Goal: Navigation & Orientation: Find specific page/section

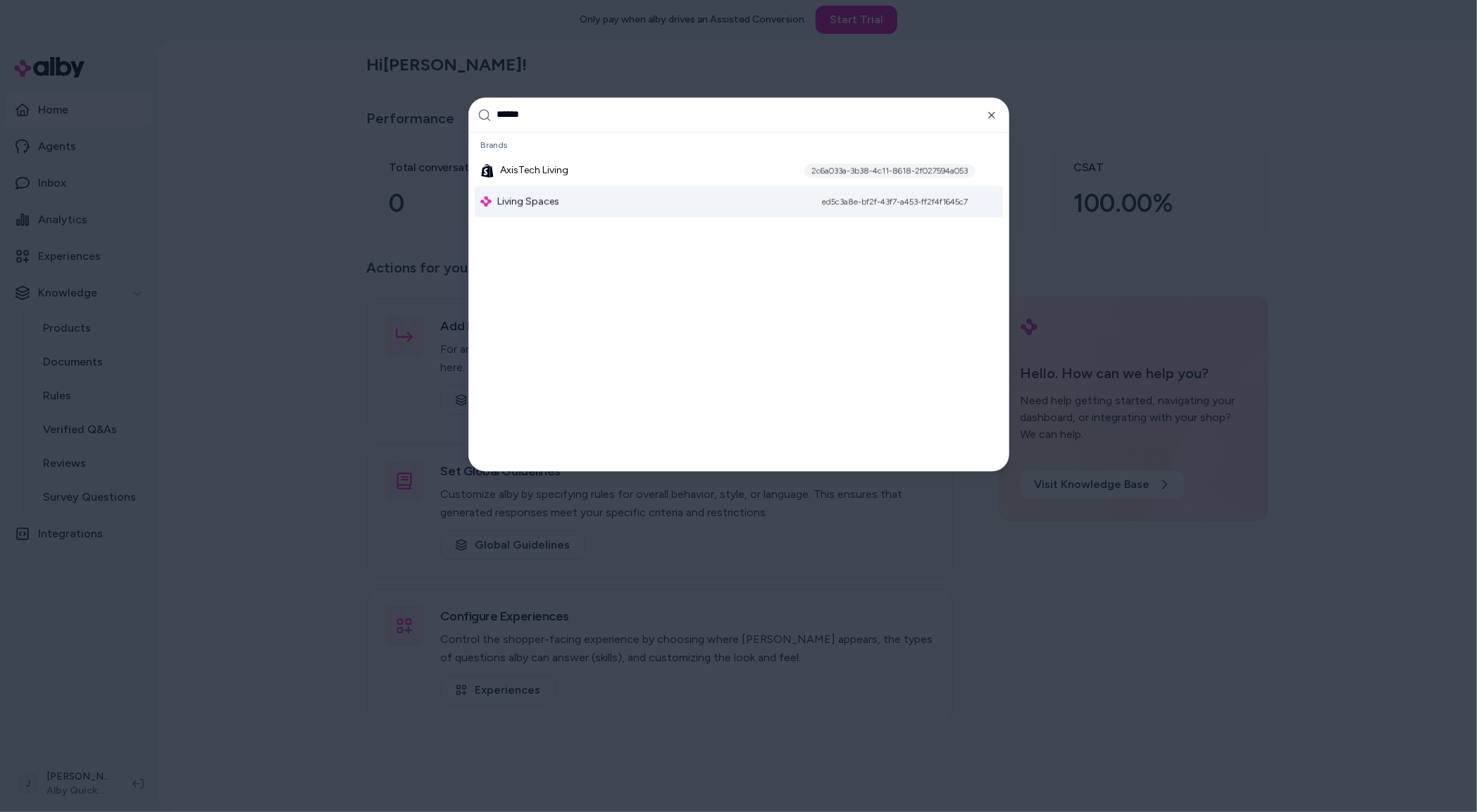
type input "******"
click at [620, 200] on div "Living Spaces ed5c3a8e-bf2f-43f7-a453-ff2f4f1645c7" at bounding box center [739, 201] width 528 height 31
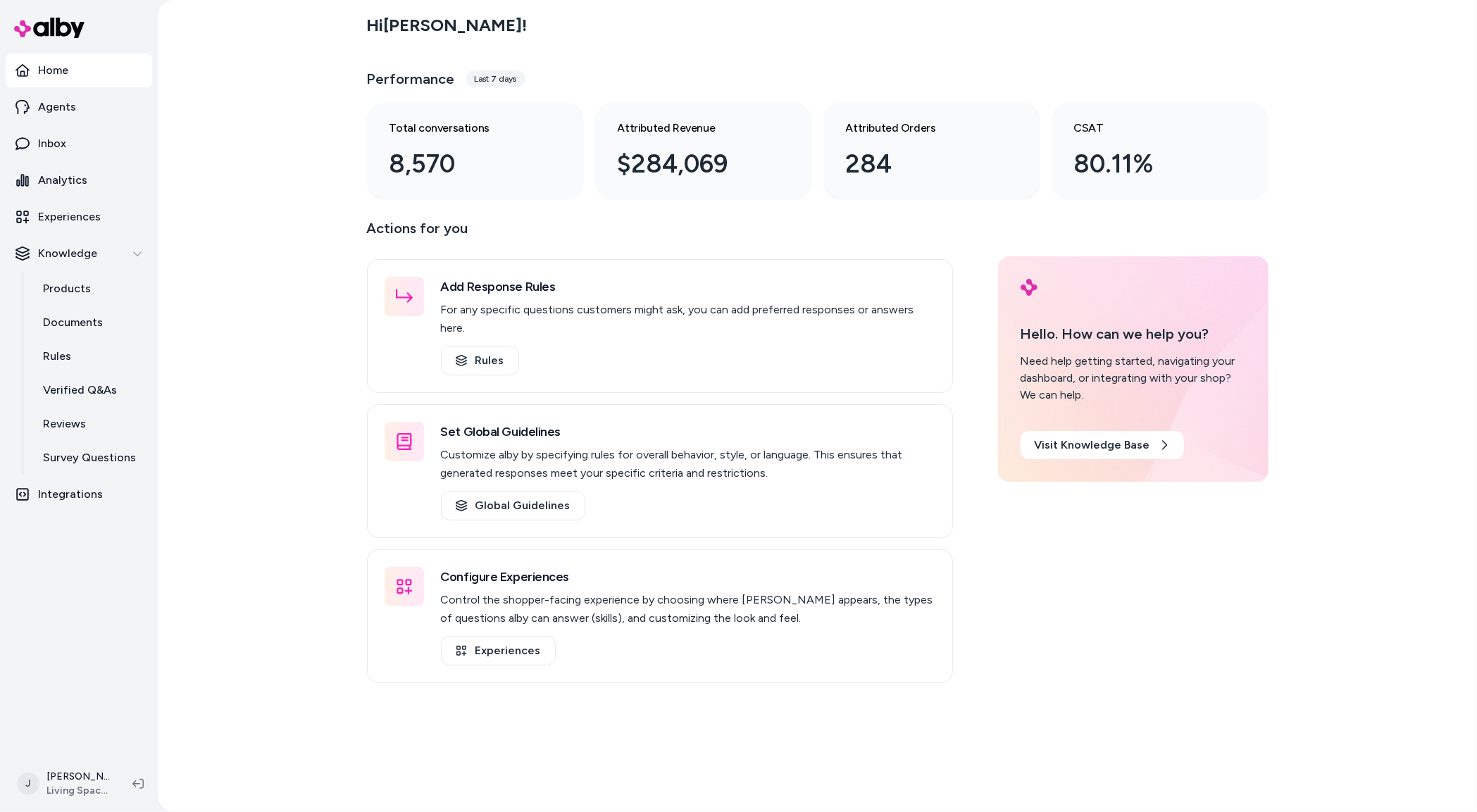
drag, startPoint x: 252, startPoint y: 458, endPoint x: 209, endPoint y: 456, distance: 43.0
click at [242, 458] on div "Hi [PERSON_NAME] ! Performance Last 7 days Total conversations 8,570 Attributed…" at bounding box center [817, 406] width 1319 height 812
click at [271, 417] on div "Hi [PERSON_NAME] ! Performance Last 7 days Total conversations 8,570 Attributed…" at bounding box center [817, 406] width 1319 height 812
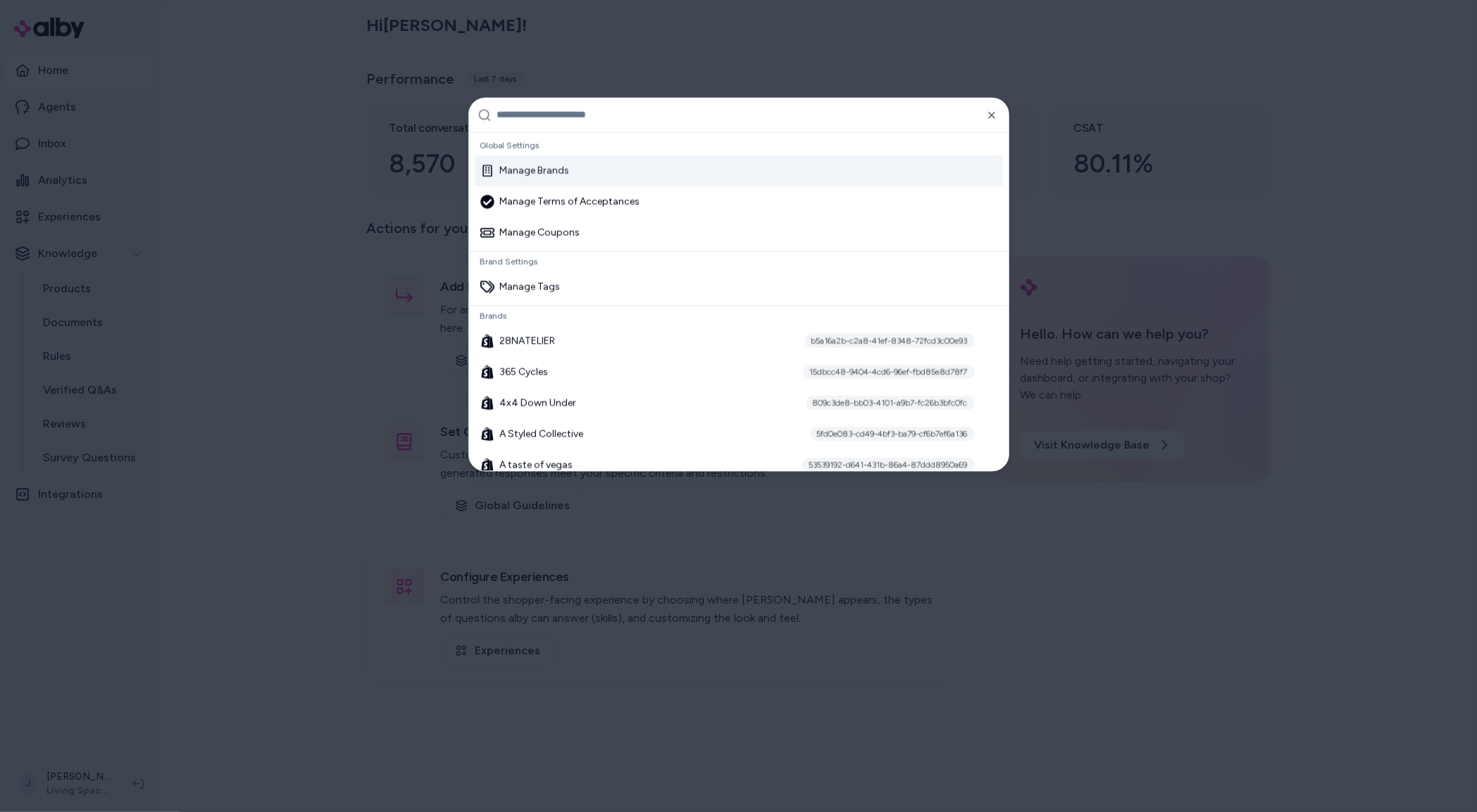
drag, startPoint x: 103, startPoint y: 755, endPoint x: 84, endPoint y: 777, distance: 29.1
click at [90, 770] on div at bounding box center [738, 406] width 1477 height 812
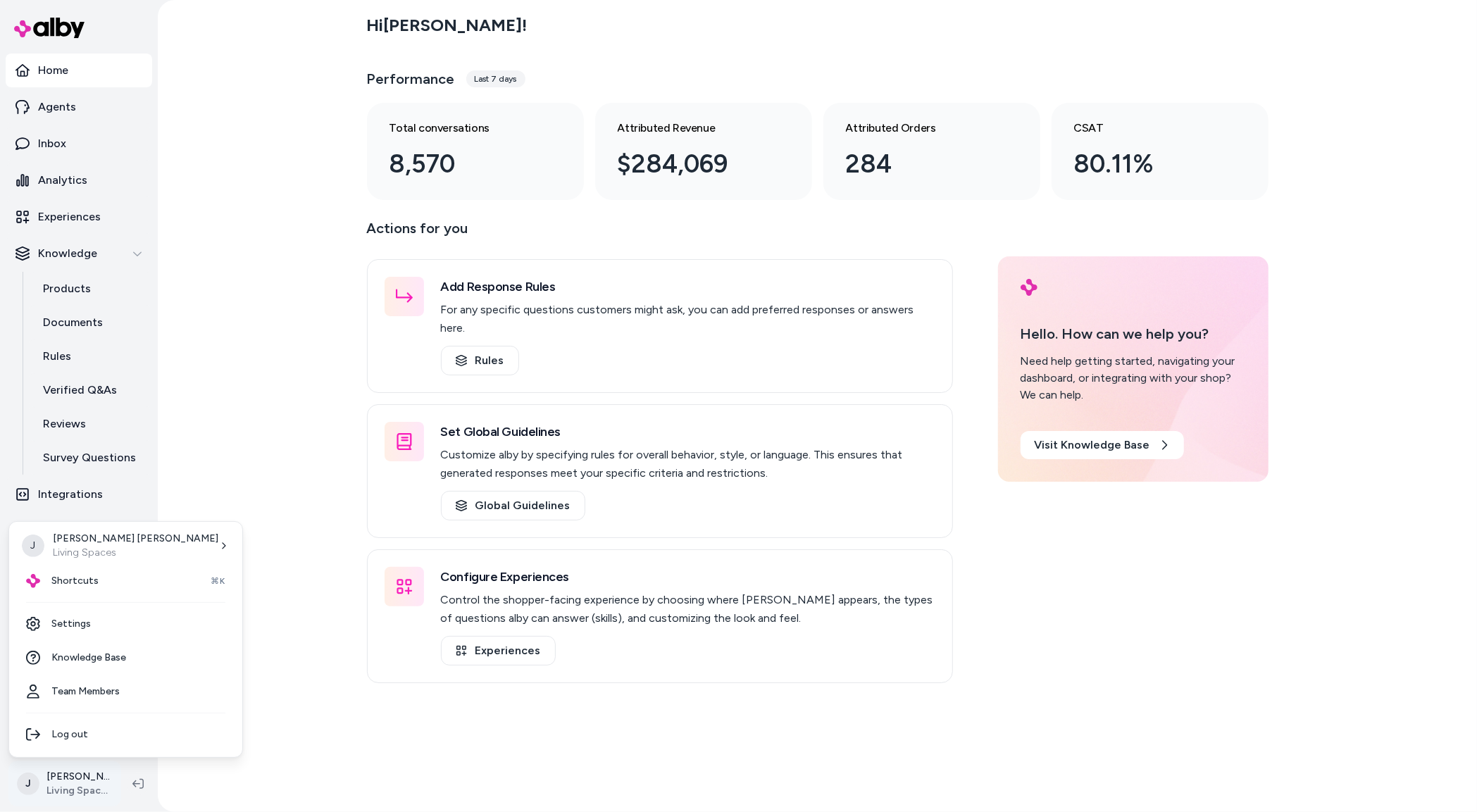
click at [83, 783] on html "Home Agents Inbox Analytics Experiences Knowledge Products Documents Rules Veri…" at bounding box center [738, 406] width 1477 height 812
click at [90, 620] on link "Settings" at bounding box center [125, 624] width 222 height 34
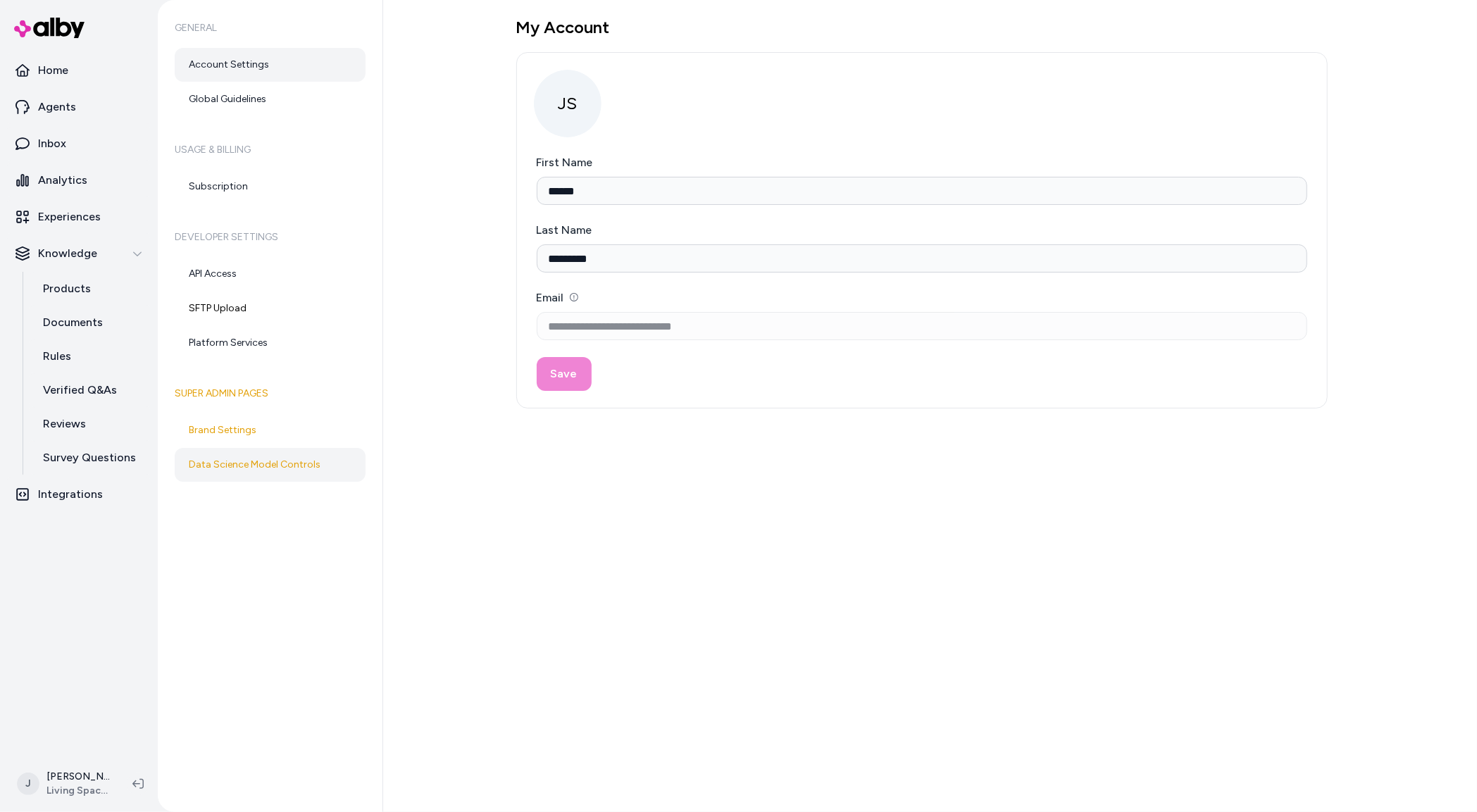
click at [249, 454] on link "Data Science Model Controls" at bounding box center [269, 465] width 191 height 34
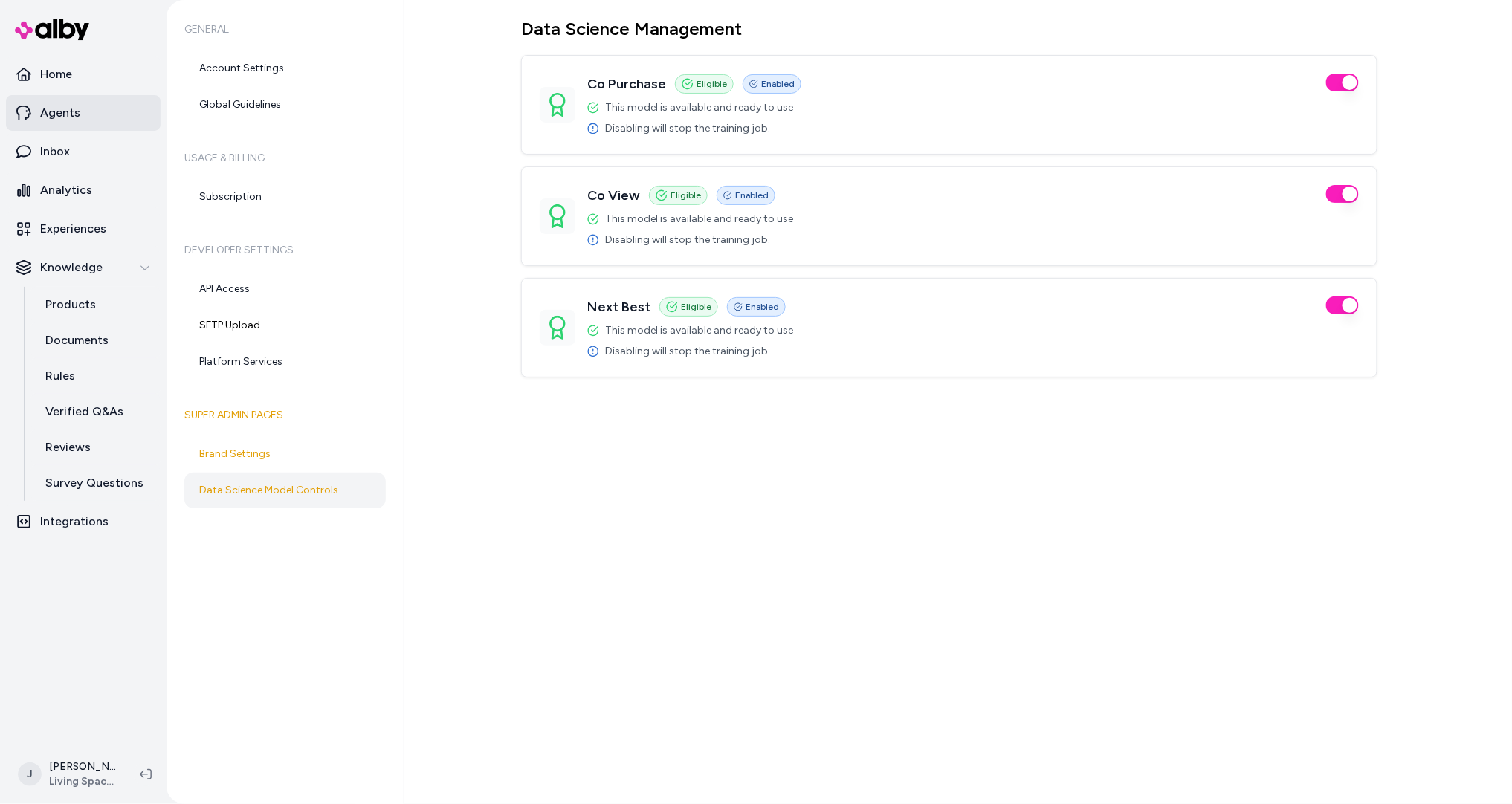
click at [64, 109] on p "Agents" at bounding box center [60, 113] width 40 height 18
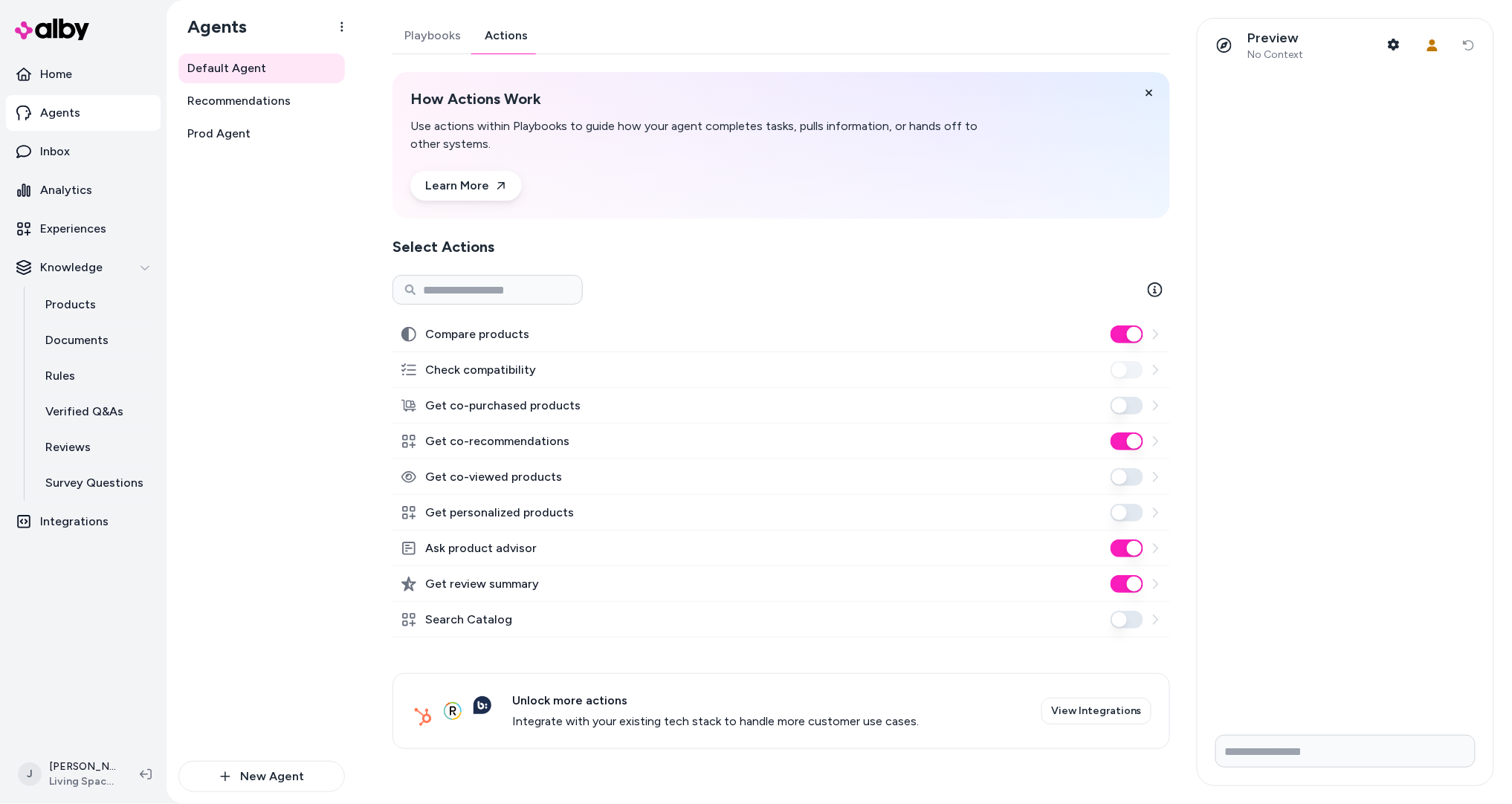
click at [499, 38] on link "Actions" at bounding box center [506, 36] width 67 height 36
click at [293, 125] on link "Prod Agent" at bounding box center [262, 134] width 166 height 29
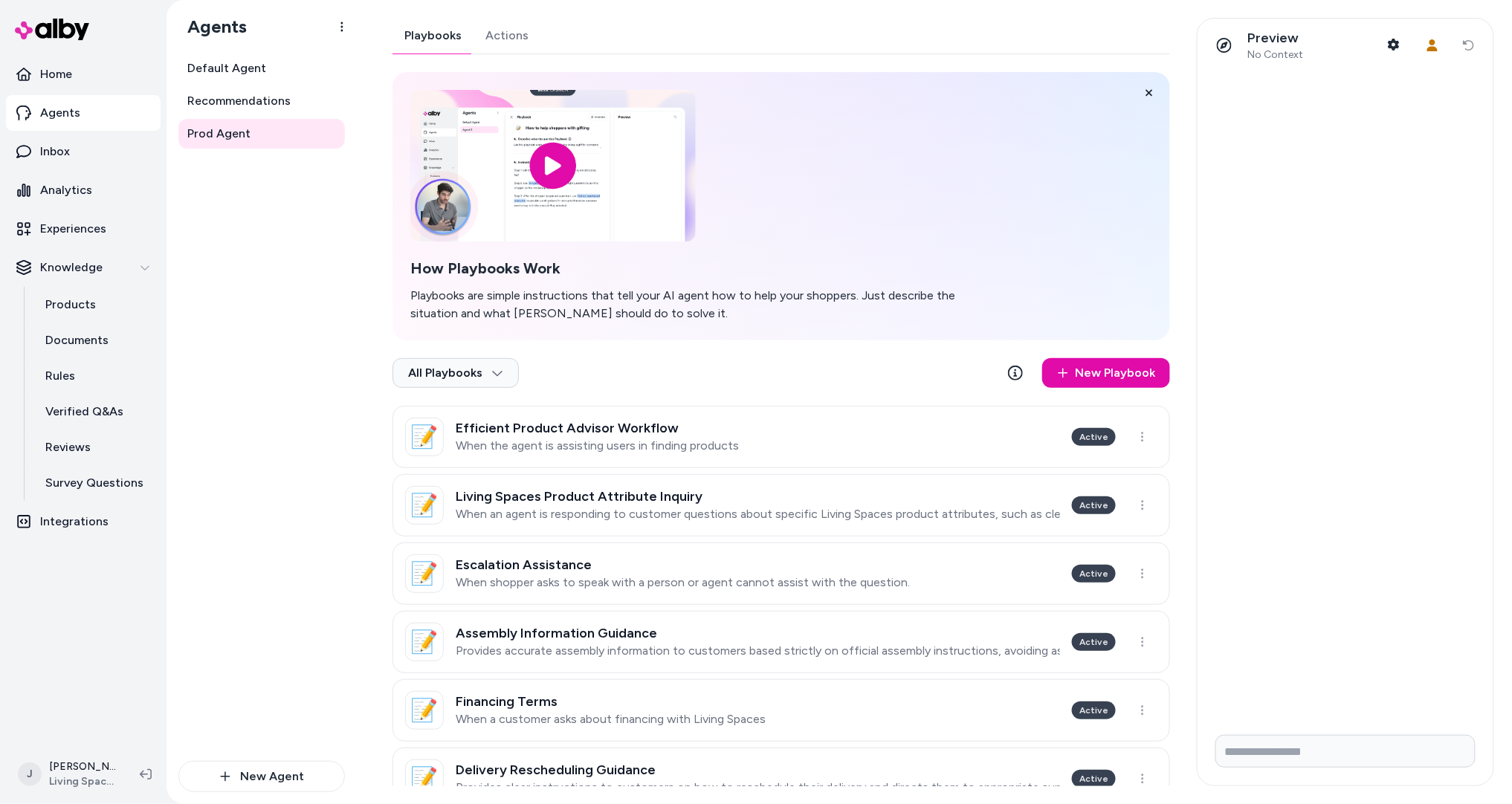
click at [509, 36] on link "Actions" at bounding box center [507, 36] width 67 height 36
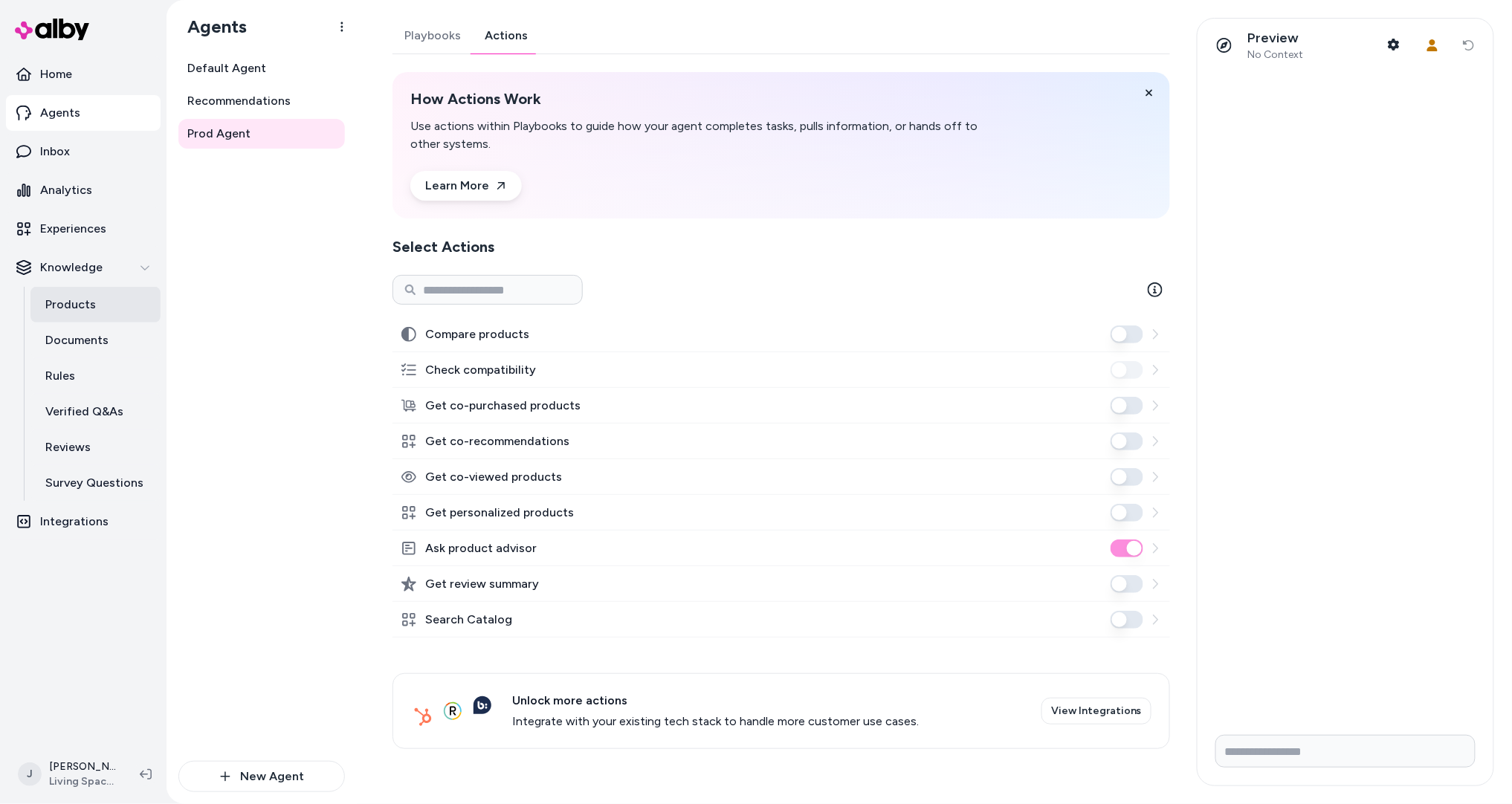
click at [90, 310] on p "Products" at bounding box center [71, 305] width 51 height 18
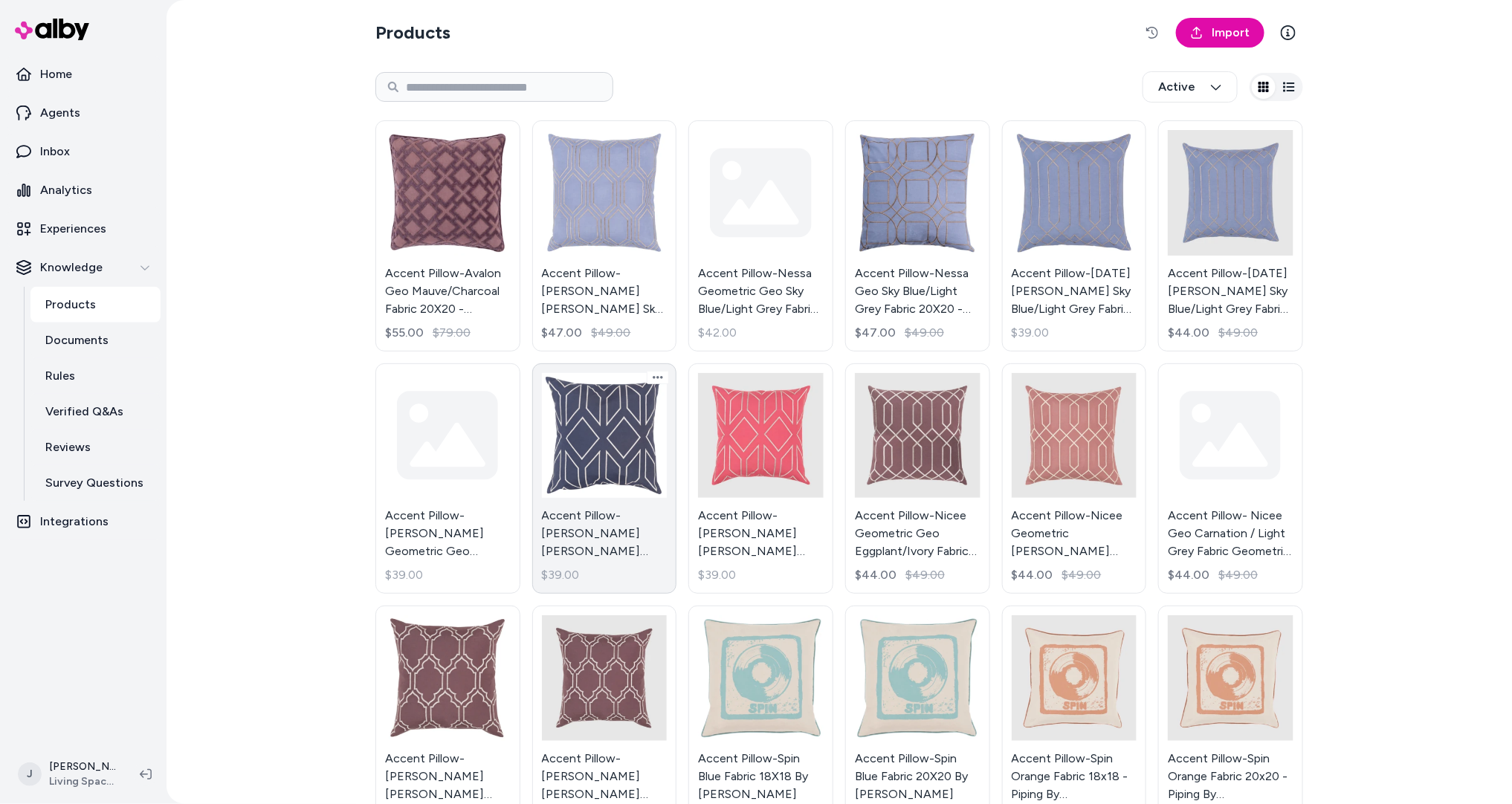
click at [623, 464] on link "Accent Pillow-[PERSON_NAME] [PERSON_NAME] Fabric Eggplant/Ivory 18X18 - Geometr…" at bounding box center [605, 479] width 145 height 231
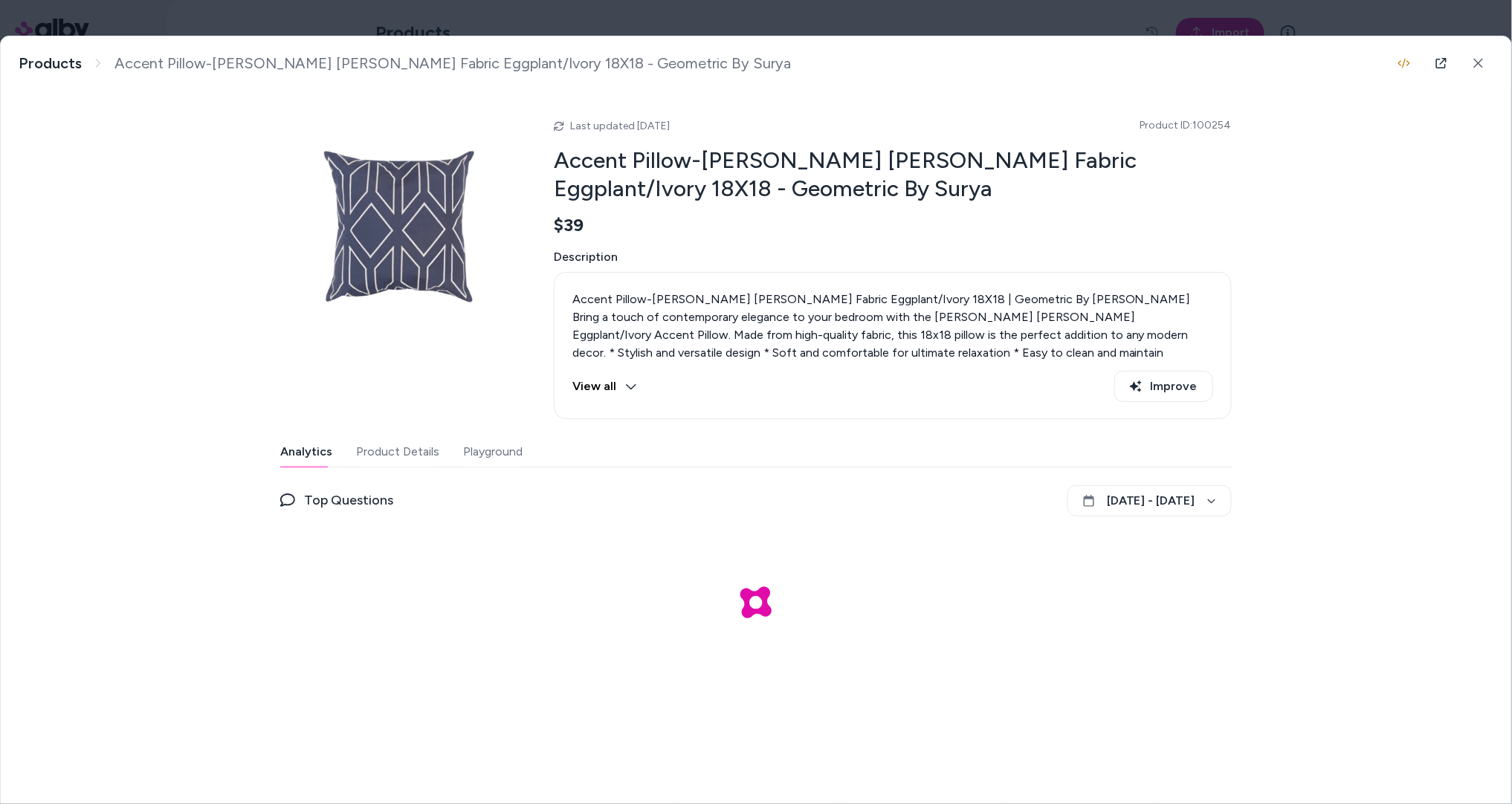
click at [423, 455] on button "Product Details" at bounding box center [398, 451] width 83 height 29
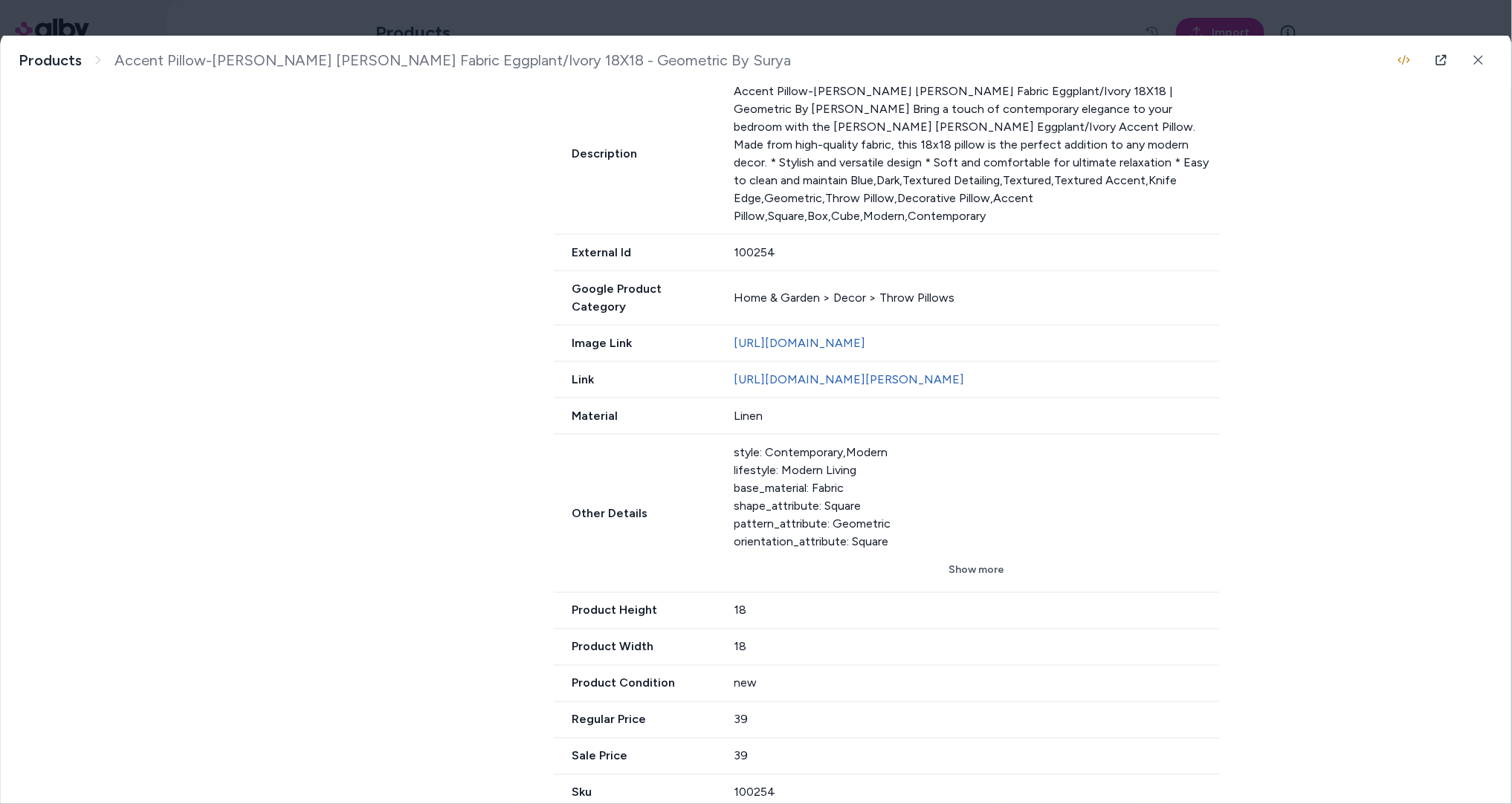
scroll to position [637, 0]
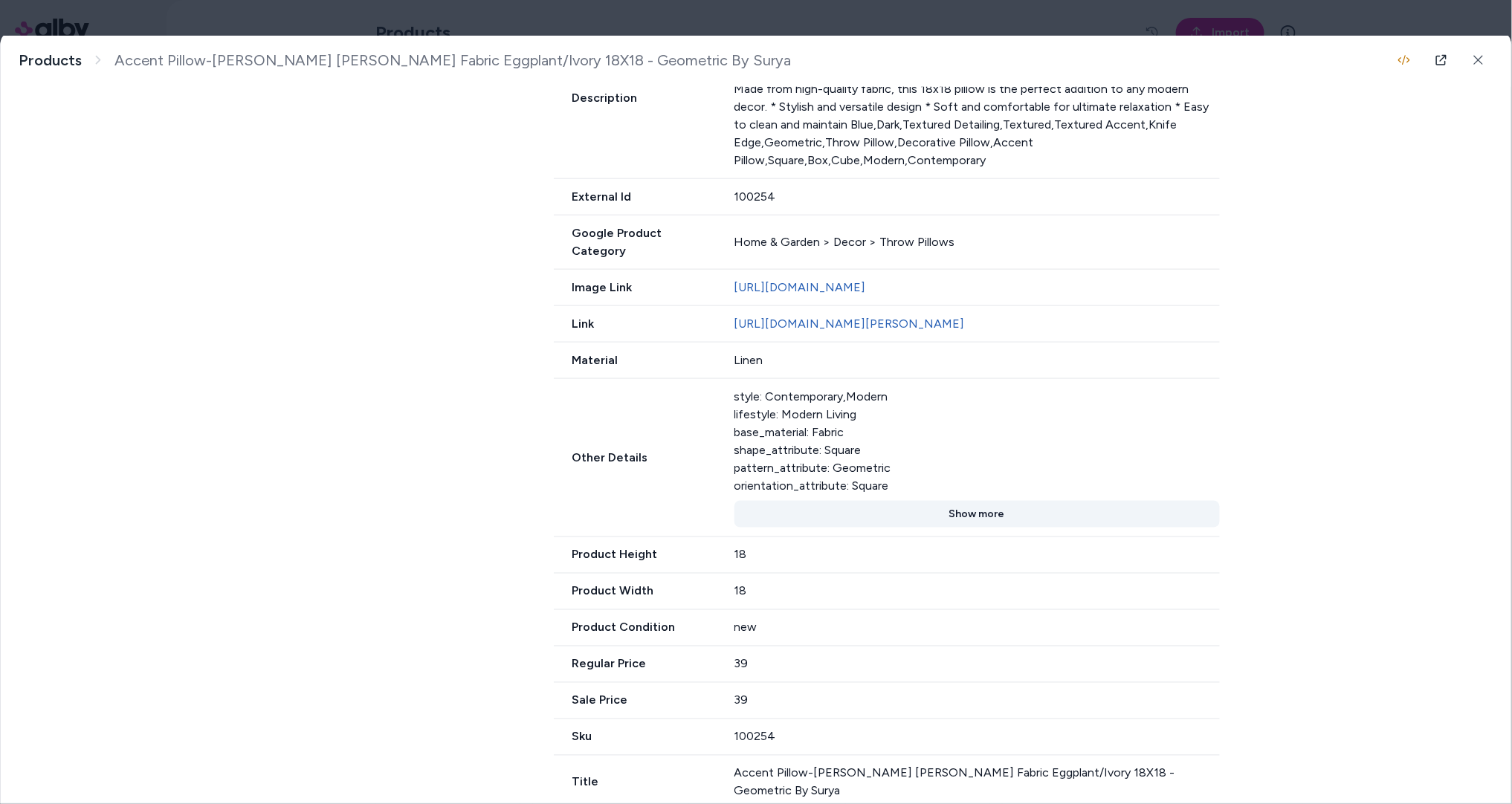
drag, startPoint x: 996, startPoint y: 498, endPoint x: 971, endPoint y: 496, distance: 25.1
click at [995, 501] on button "Show more" at bounding box center [977, 514] width 487 height 27
click at [225, 15] on body "Home Agents Inbox Analytics Experiences Knowledge Products Documents Rules Veri…" at bounding box center [756, 402] width 1512 height 804
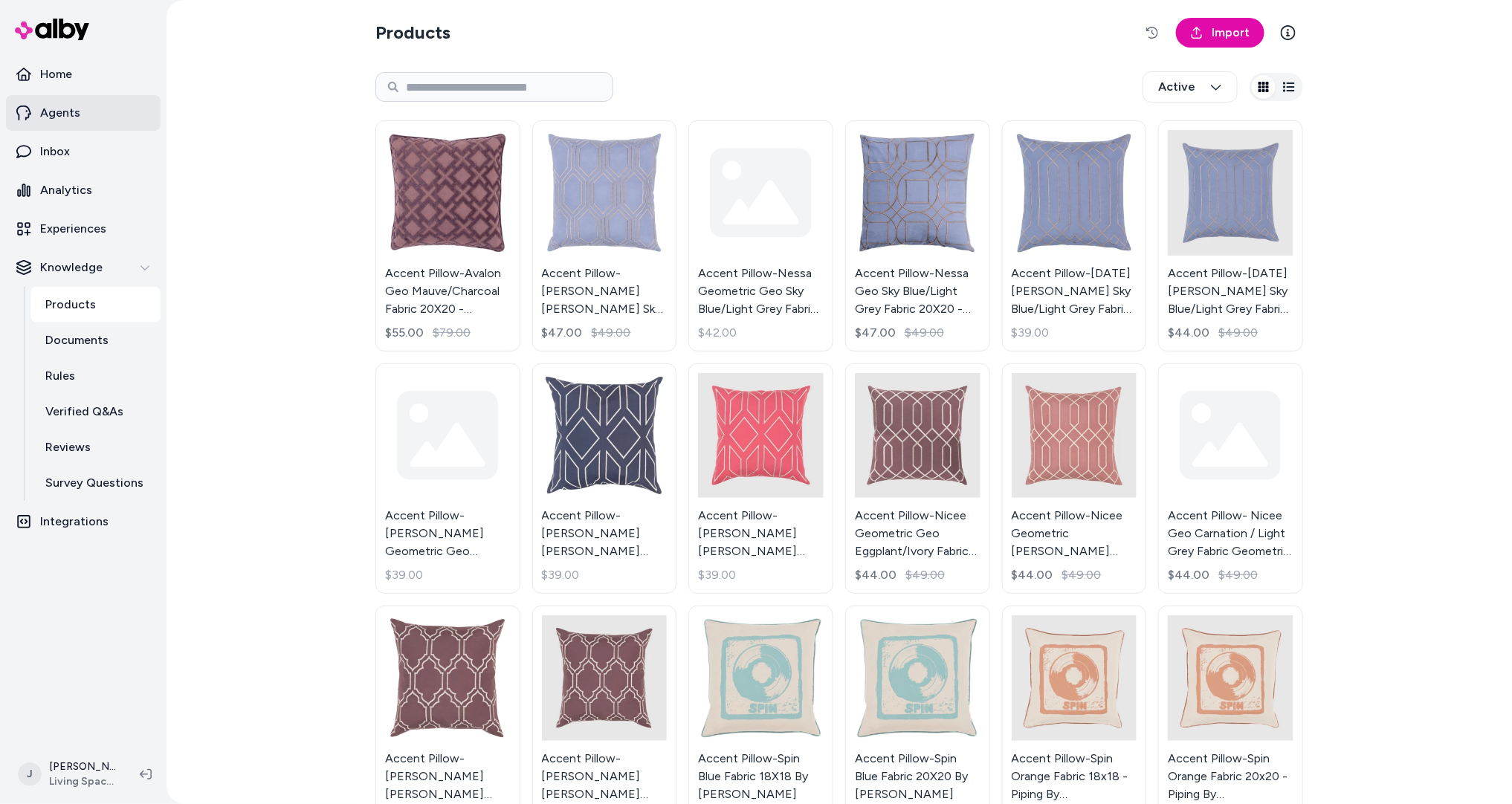
click at [68, 112] on p "Agents" at bounding box center [60, 113] width 40 height 18
click at [1038, 459] on link "Accent Pillow-Nicee Geometric [PERSON_NAME] Beige Fabric 20x20 By Surya $44.00 …" at bounding box center [1075, 479] width 145 height 231
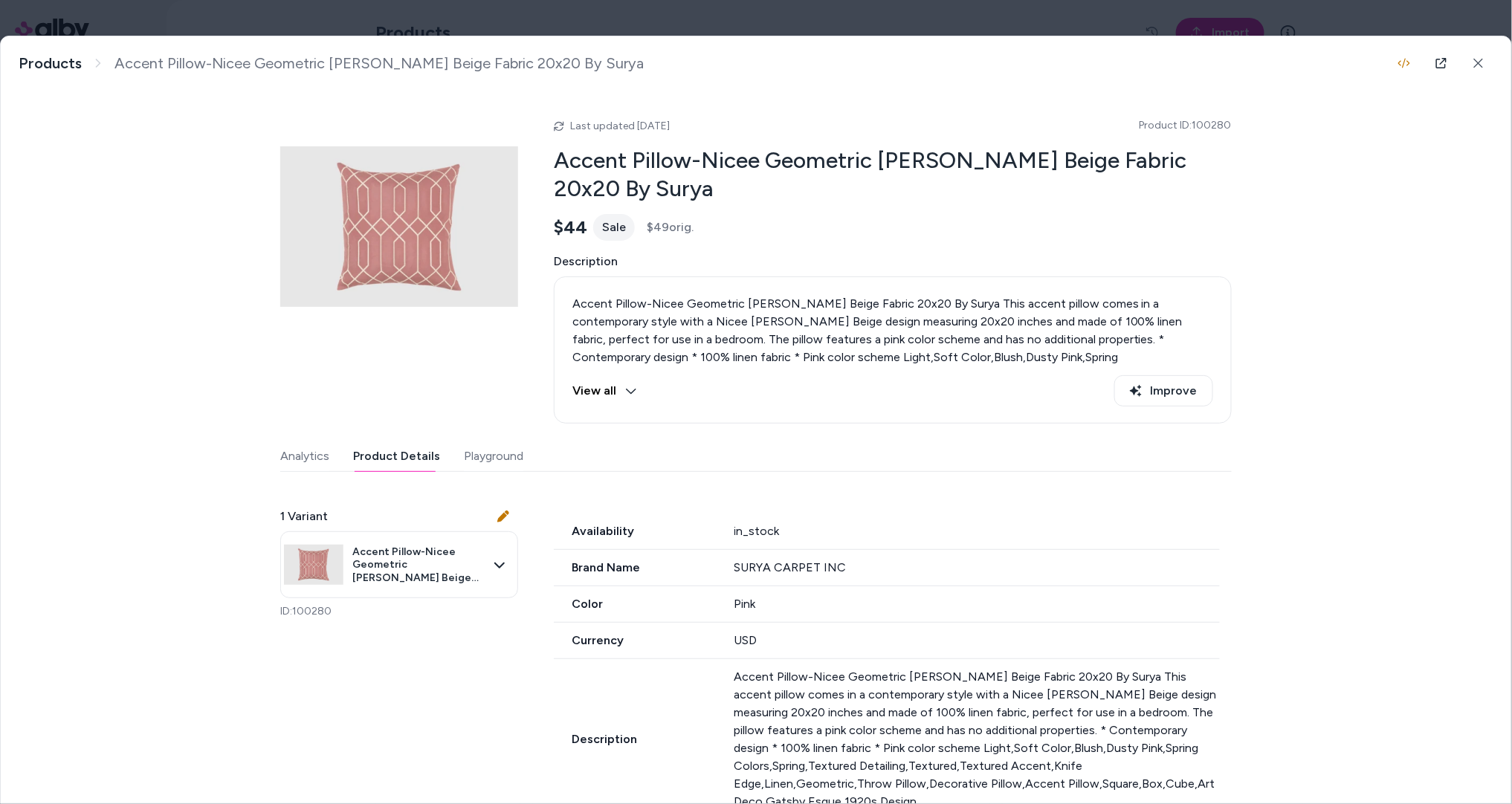
click at [362, 453] on button "Product Details" at bounding box center [396, 456] width 87 height 29
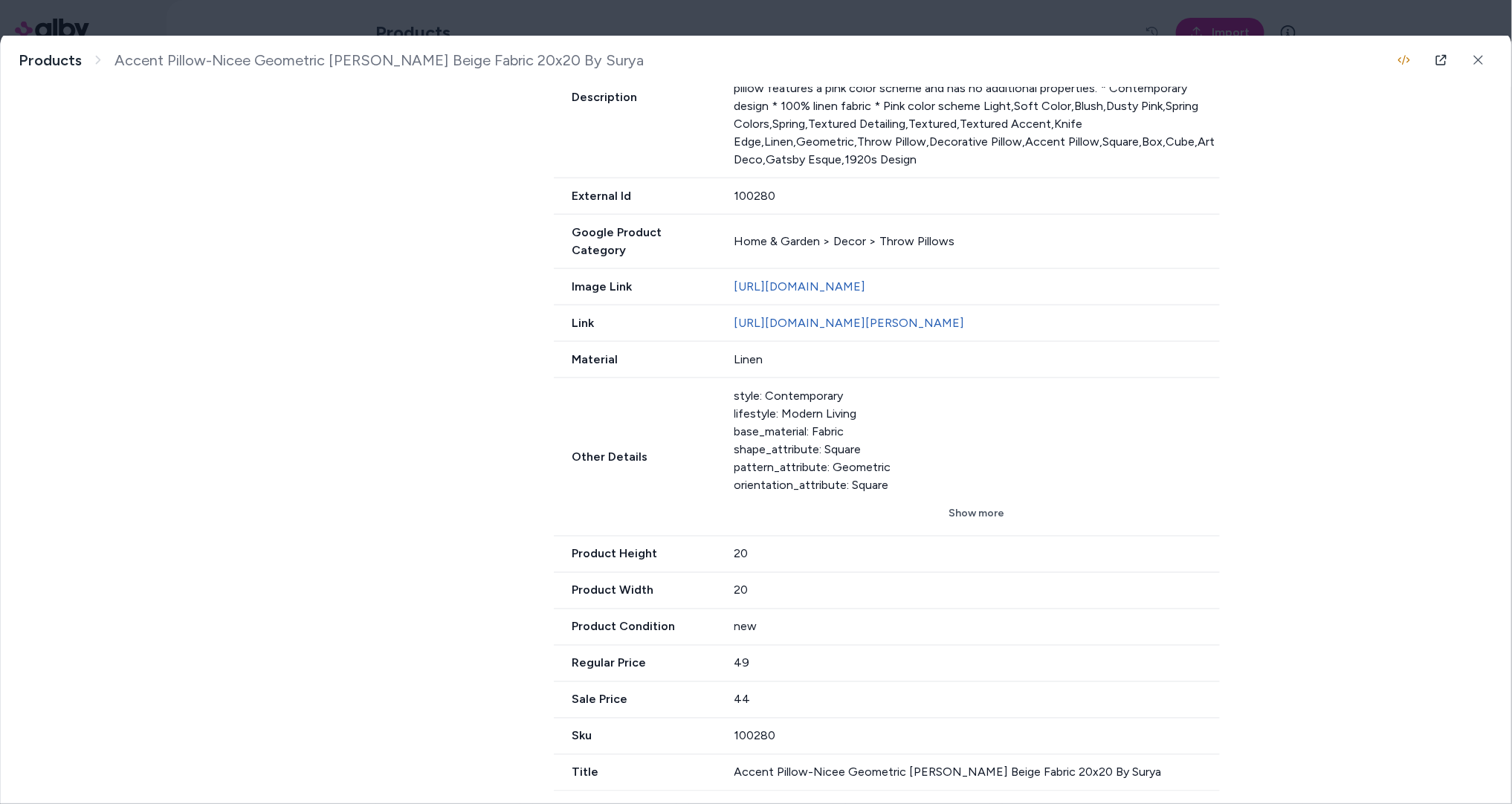
scroll to position [658, 0]
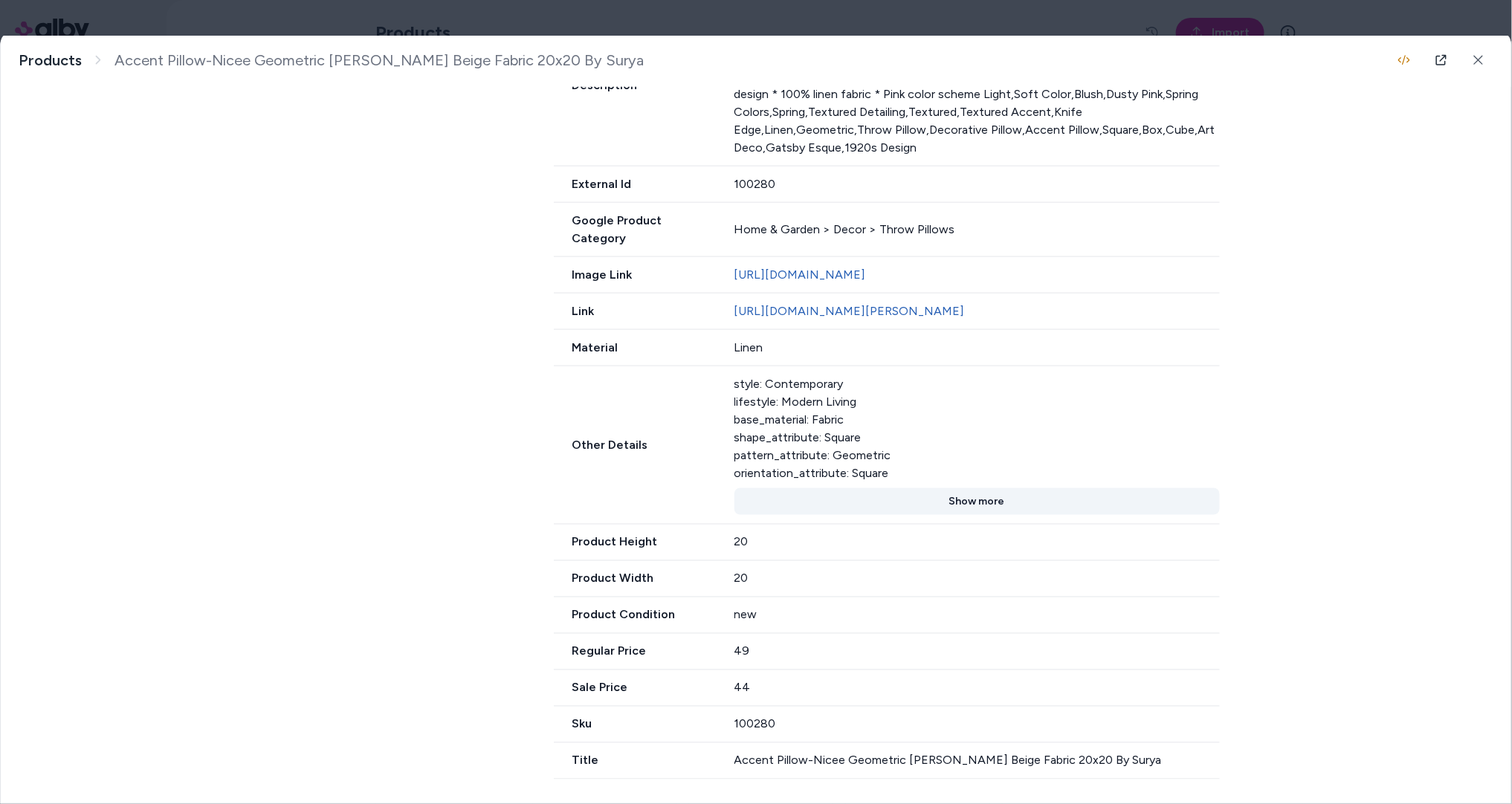
click at [979, 494] on button "Show more" at bounding box center [977, 501] width 487 height 27
click at [1267, 26] on div at bounding box center [756, 402] width 1512 height 804
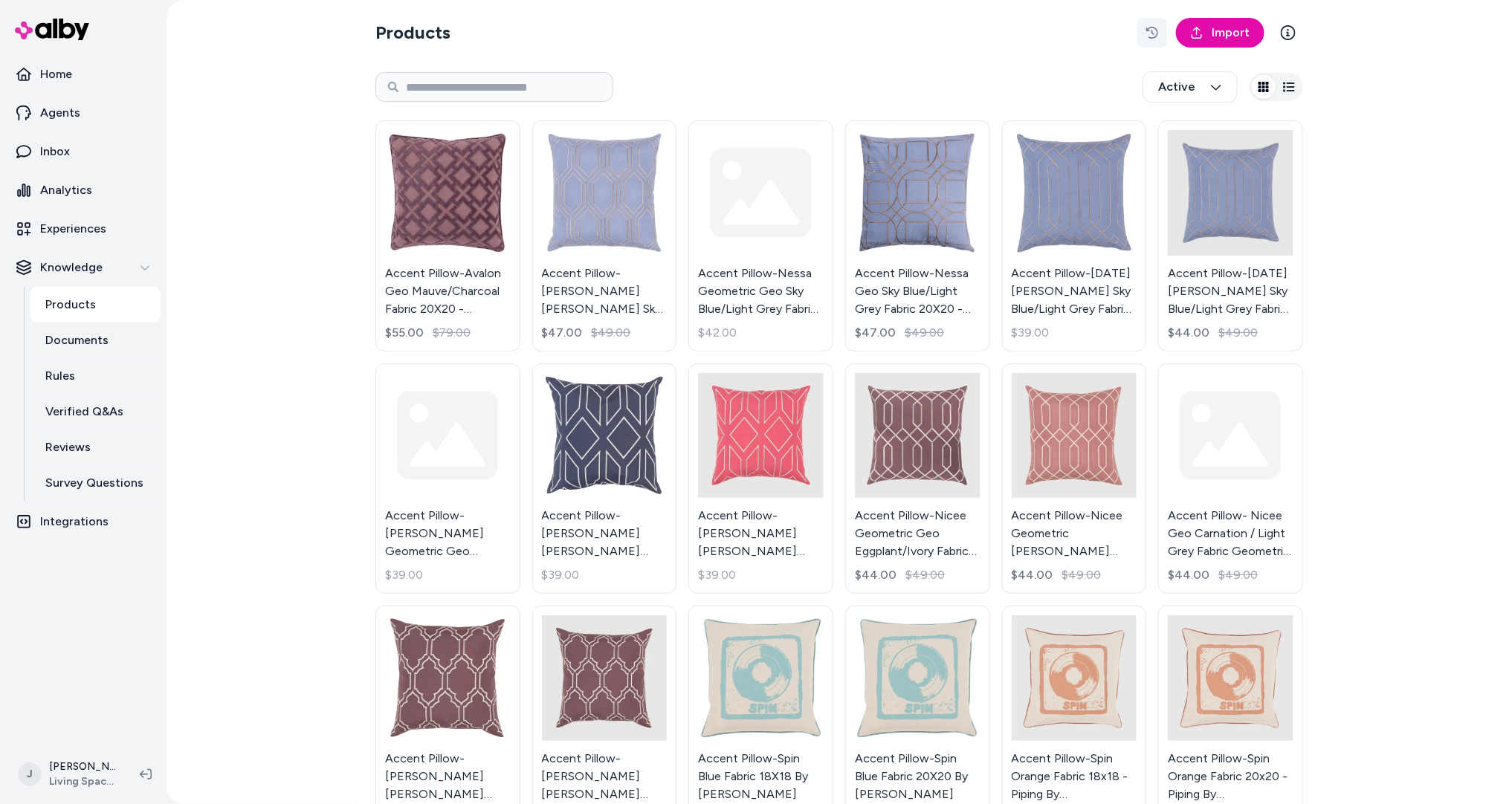
click at [1154, 34] on icon "button" at bounding box center [1153, 33] width 12 height 12
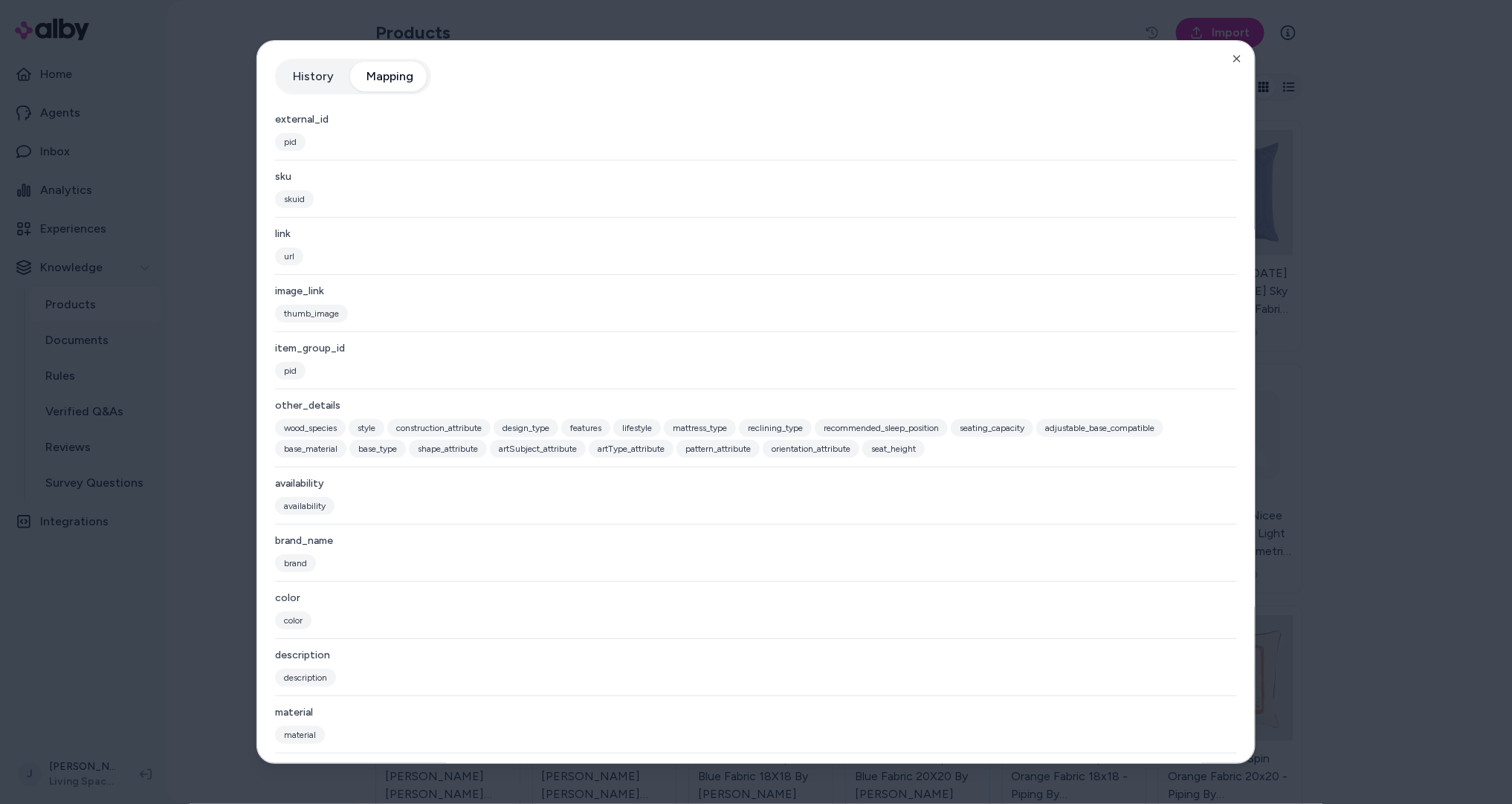
click at [393, 71] on button "Mapping" at bounding box center [390, 77] width 77 height 29
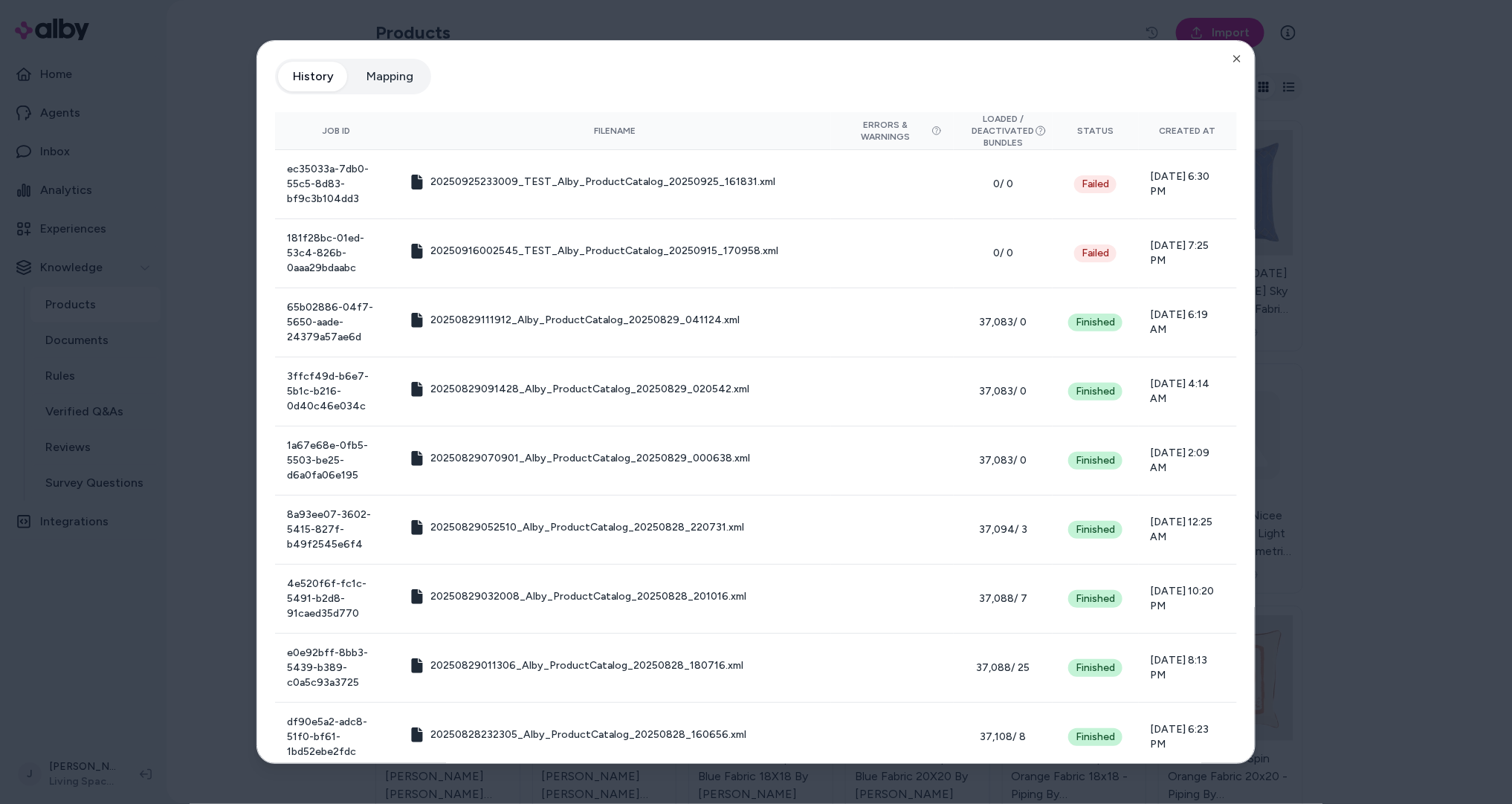
click at [295, 85] on button "History" at bounding box center [313, 77] width 71 height 29
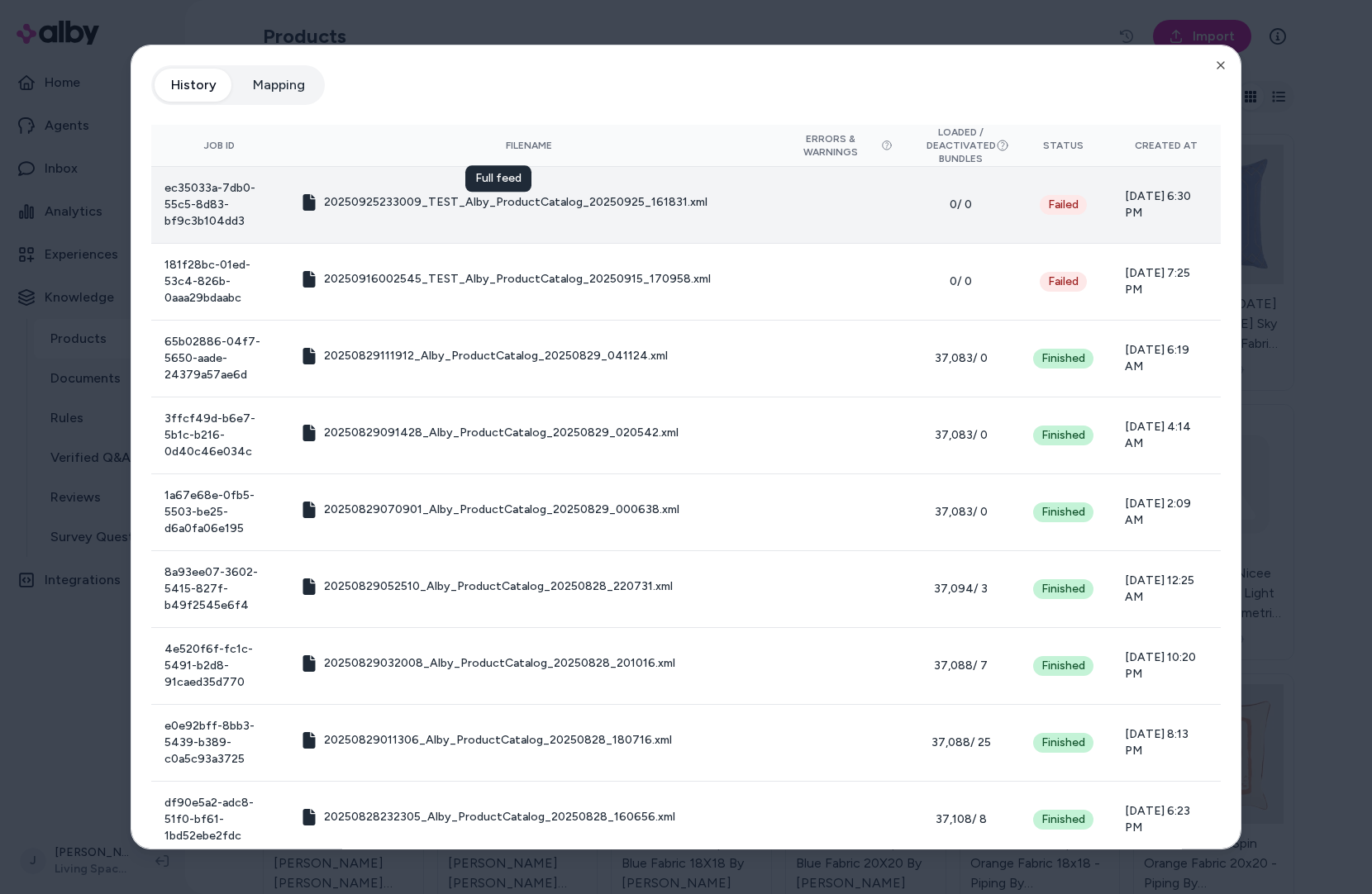
click at [432, 205] on span "20250925233009_TEST_Alby_ProductCatalog_20250925_161831.xml" at bounding box center [516, 202] width 383 height 16
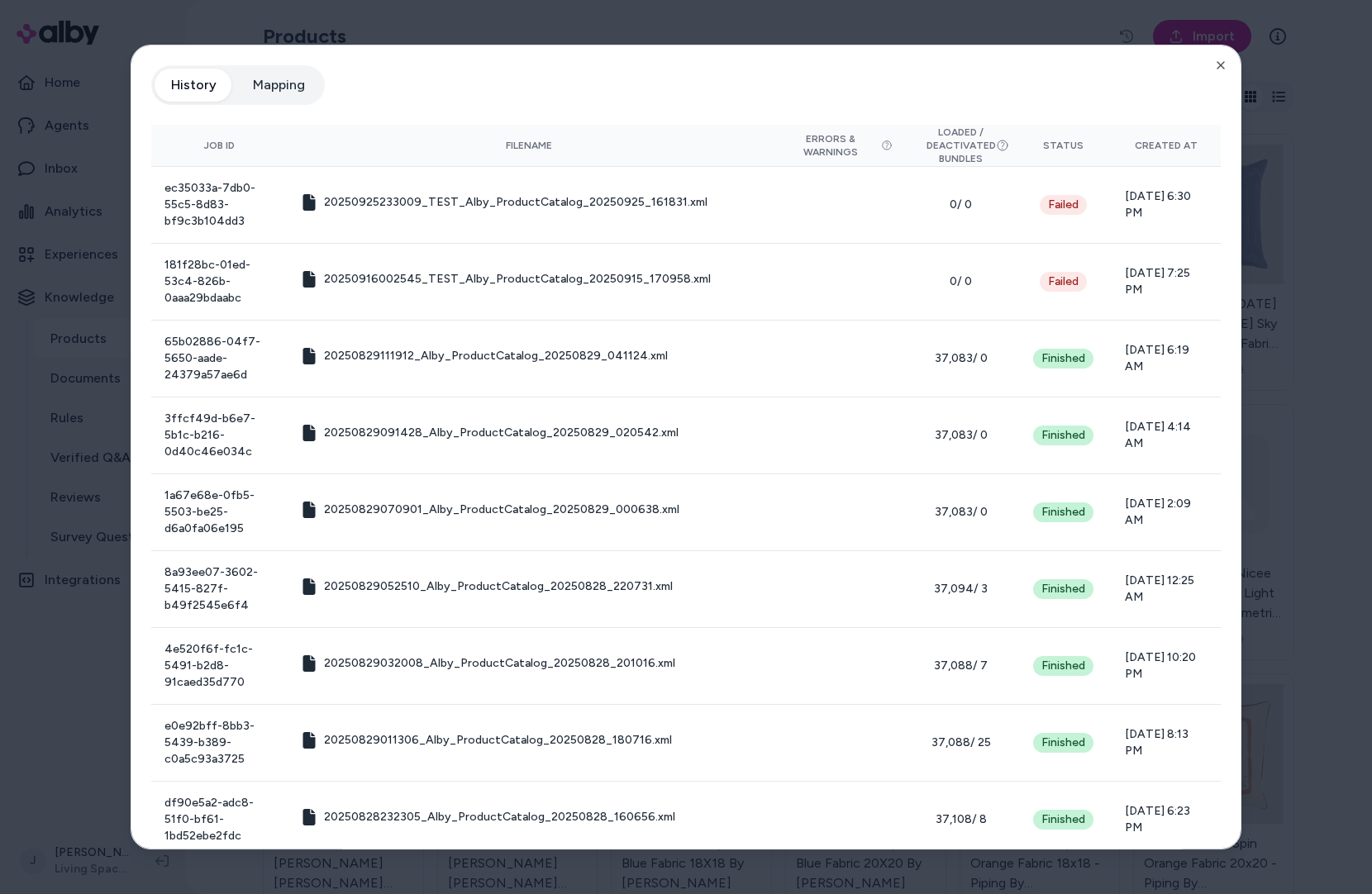
drag, startPoint x: 276, startPoint y: 90, endPoint x: 275, endPoint y: 99, distance: 9.1
click at [276, 90] on button "Mapping" at bounding box center [279, 85] width 85 height 33
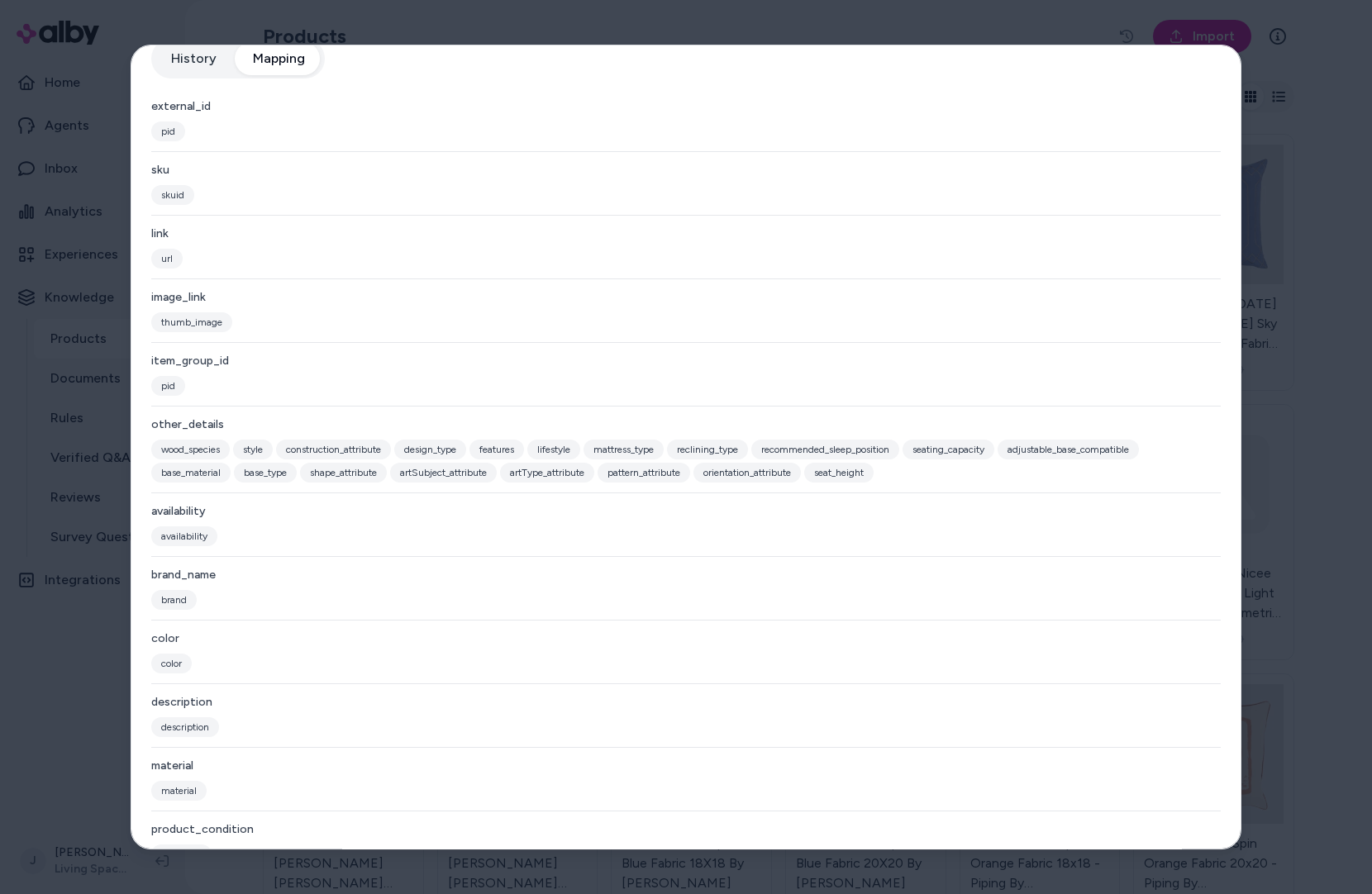
scroll to position [4, 0]
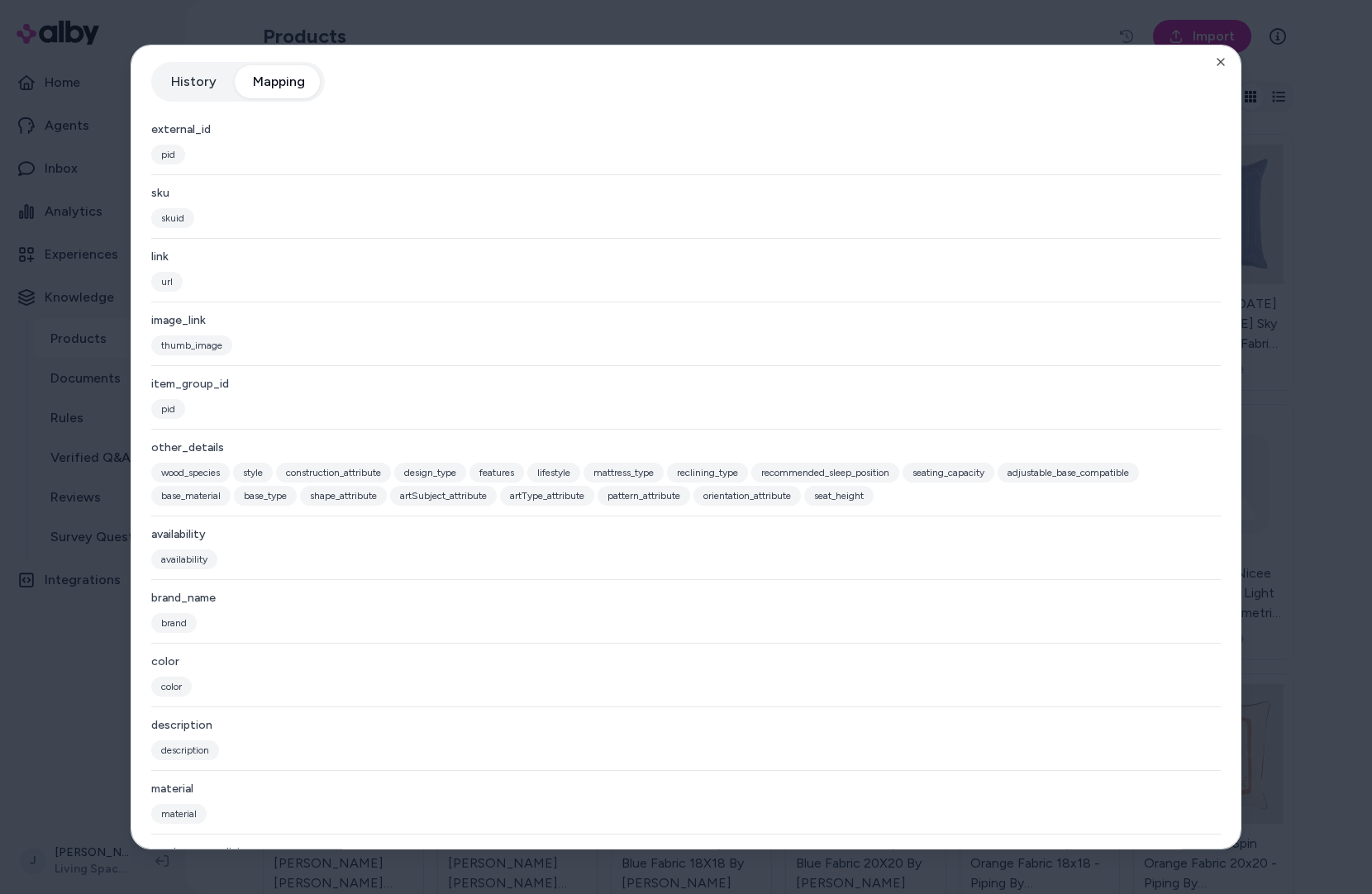
click at [196, 94] on button "History" at bounding box center [194, 82] width 79 height 33
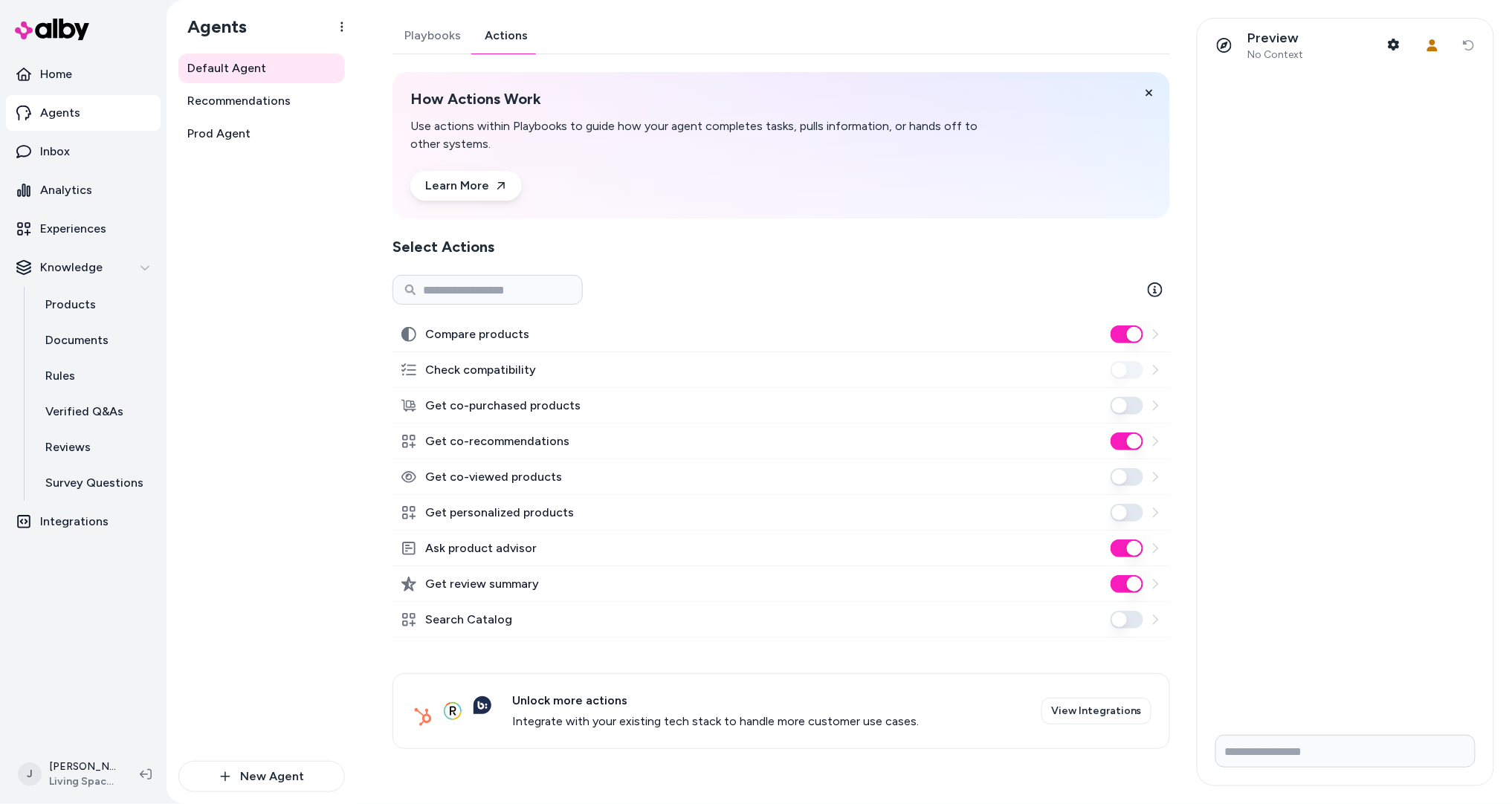
click at [504, 32] on link "Actions" at bounding box center [506, 36] width 67 height 36
click at [208, 125] on span "Prod Agent" at bounding box center [219, 134] width 64 height 18
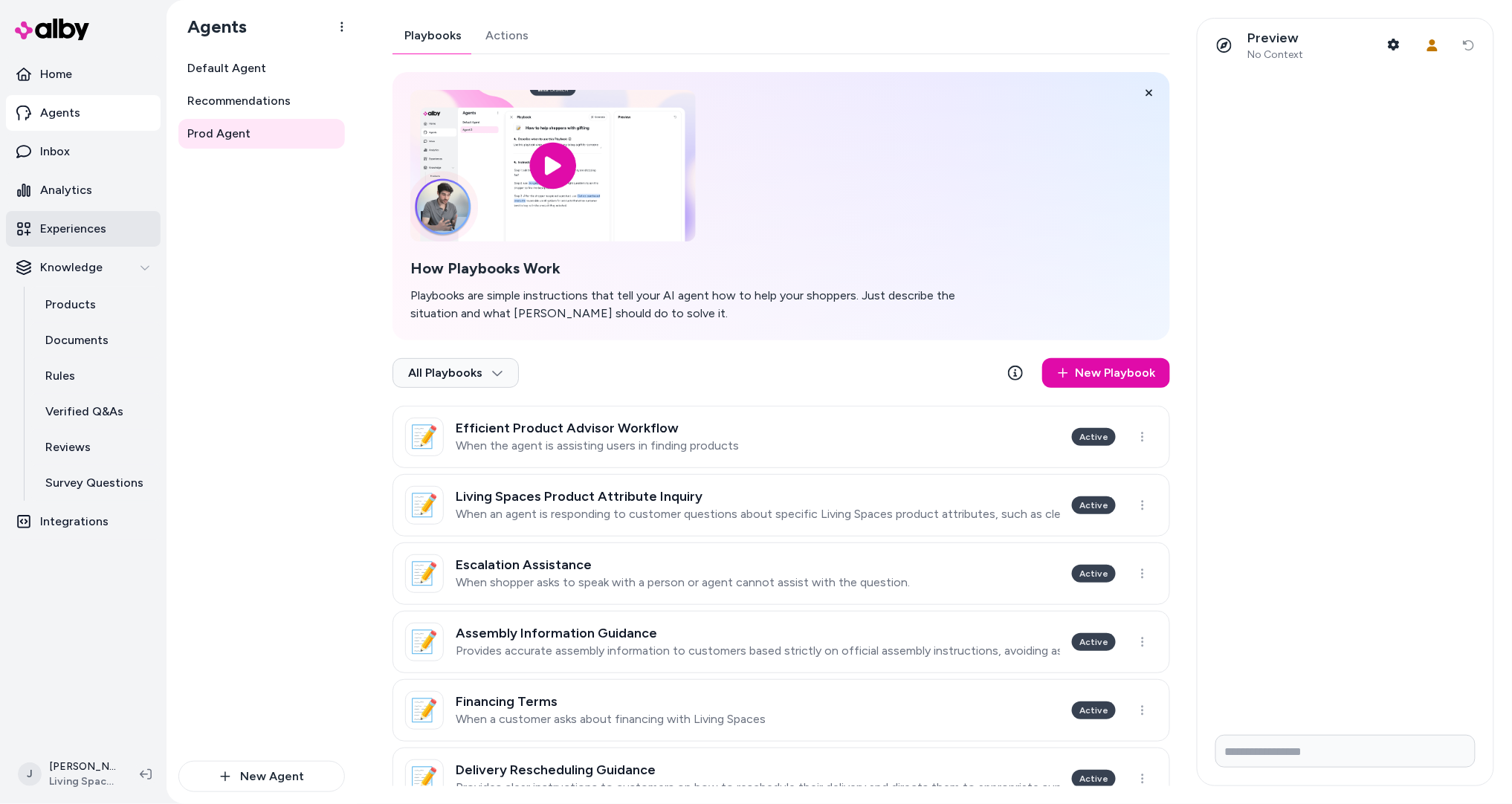
click at [98, 234] on p "Experiences" at bounding box center [73, 229] width 66 height 18
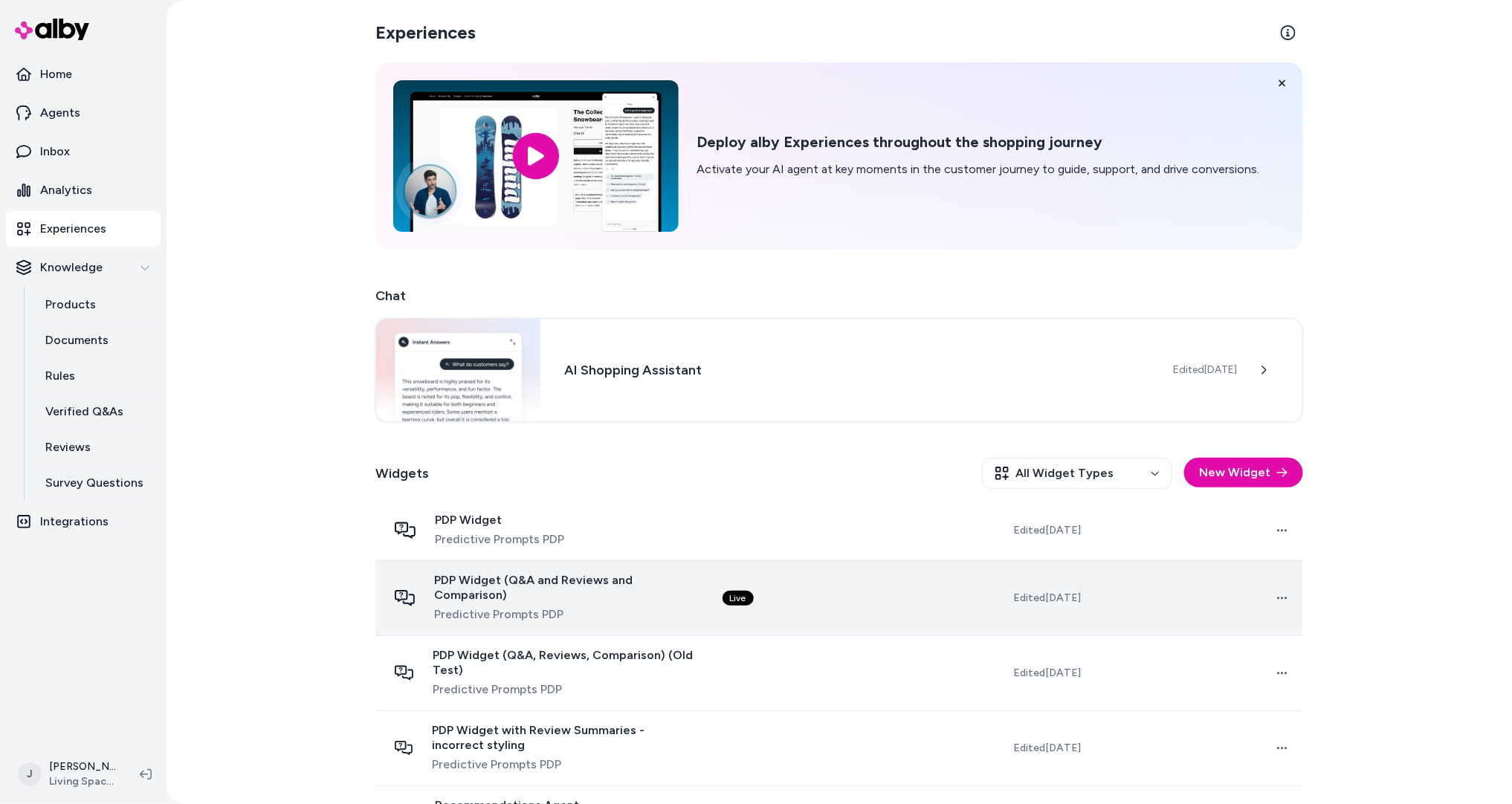
click at [826, 595] on td "Live" at bounding box center [816, 598] width 210 height 75
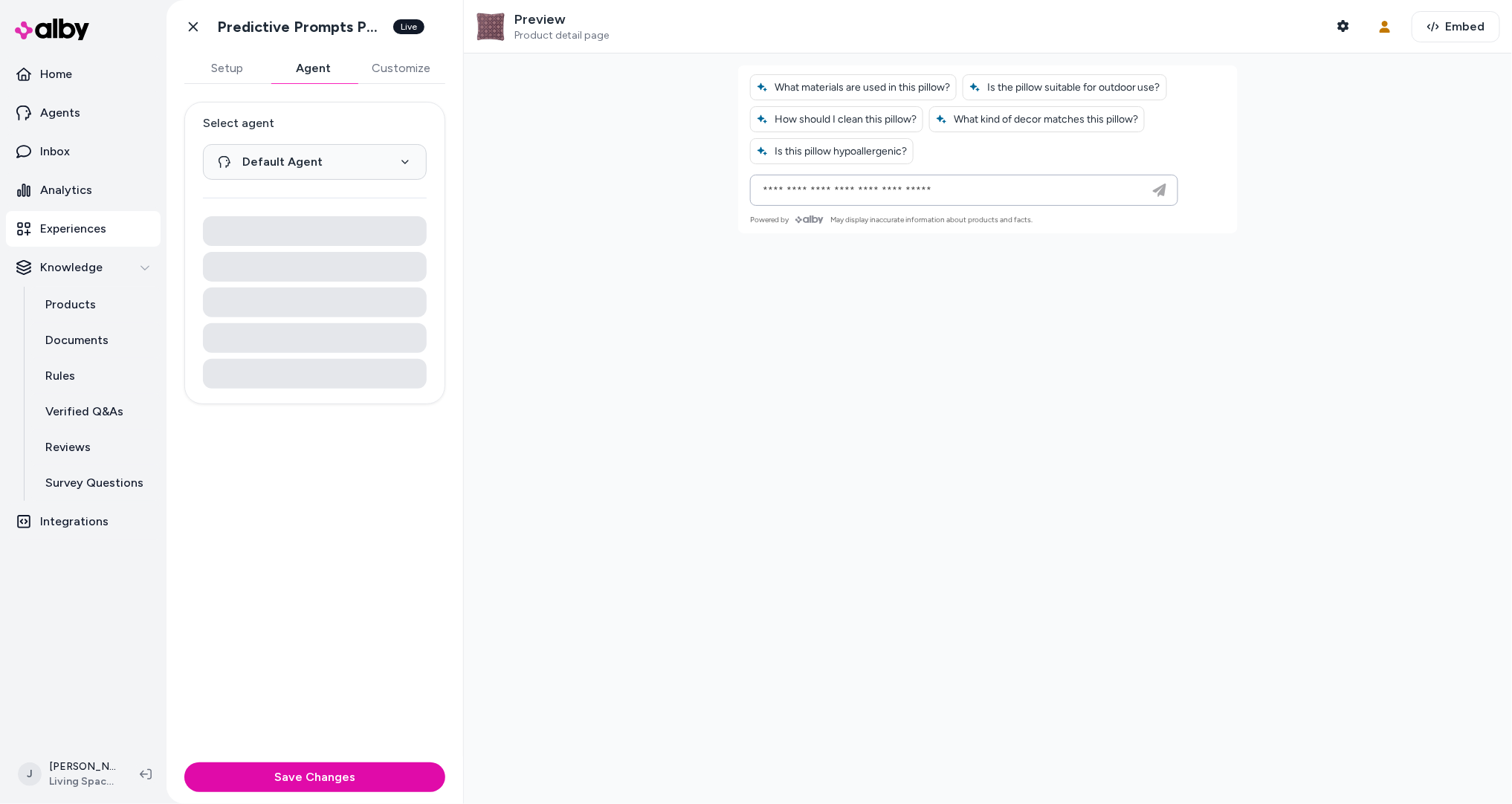
click at [312, 67] on button "Agent" at bounding box center [314, 68] width 86 height 29
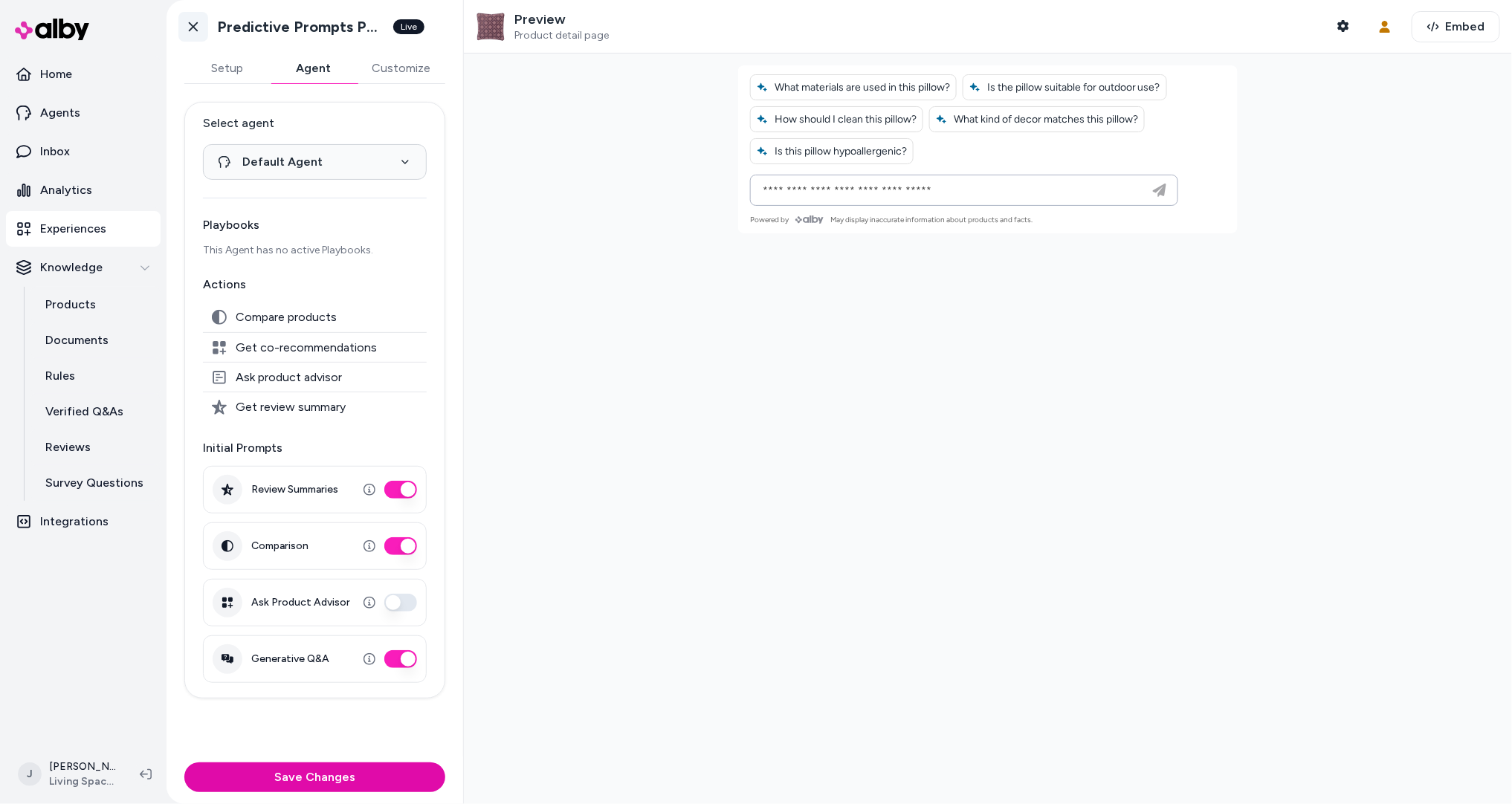
click at [193, 32] on icon at bounding box center [193, 27] width 15 height 15
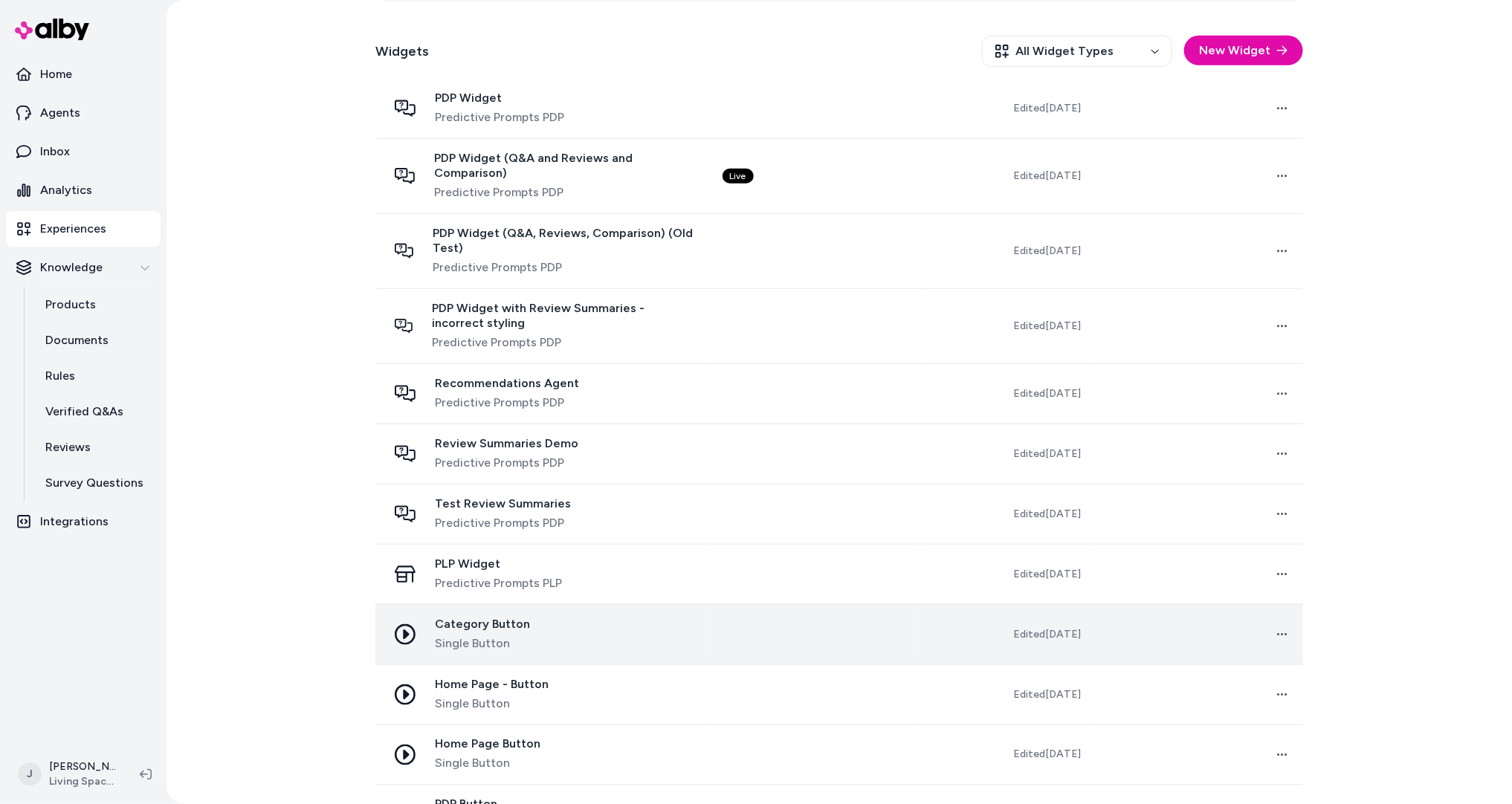
scroll to position [442, 0]
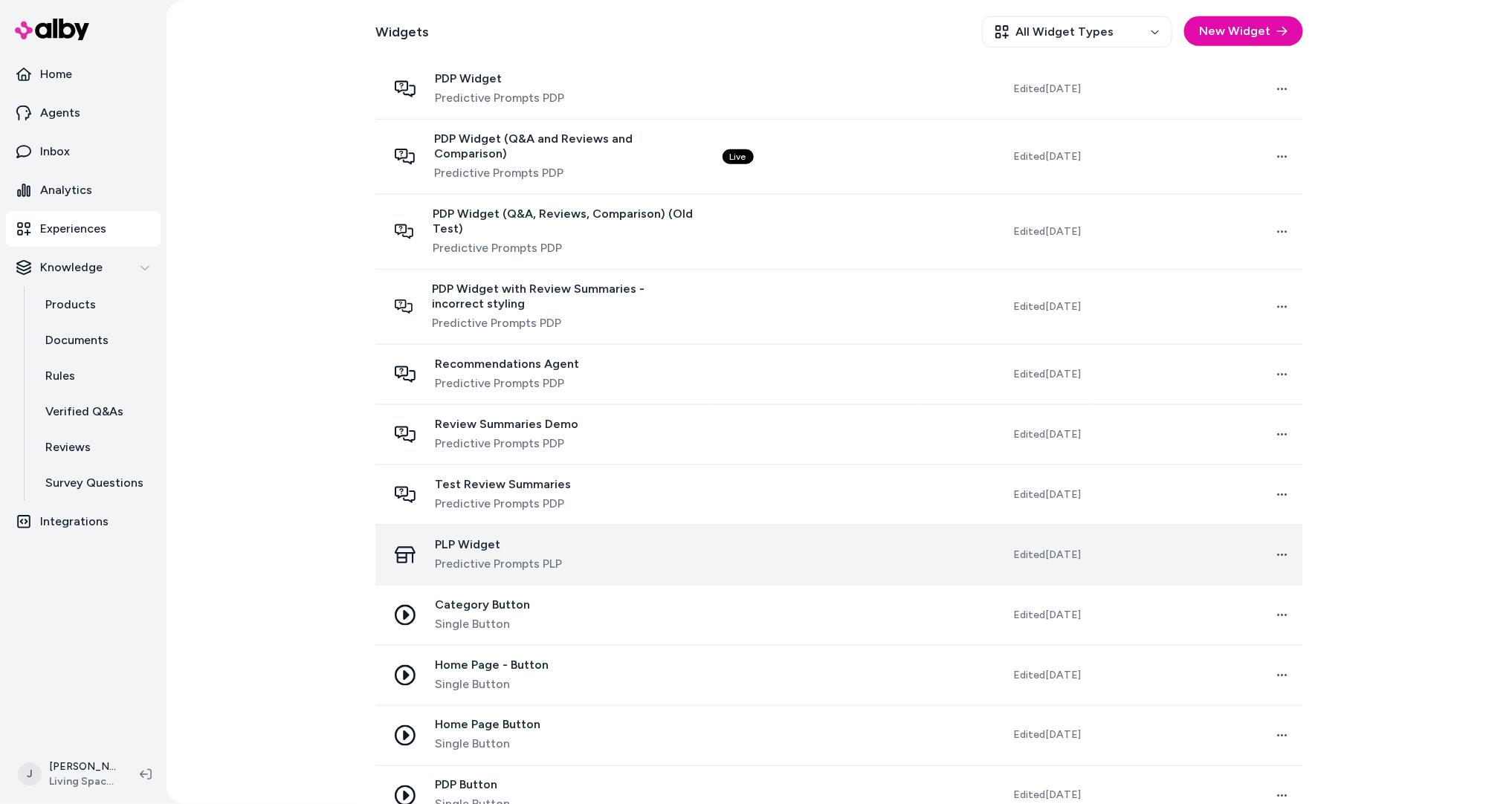
click at [665, 551] on div "PLP Widget Predictive Prompts PLP" at bounding box center [543, 556] width 311 height 36
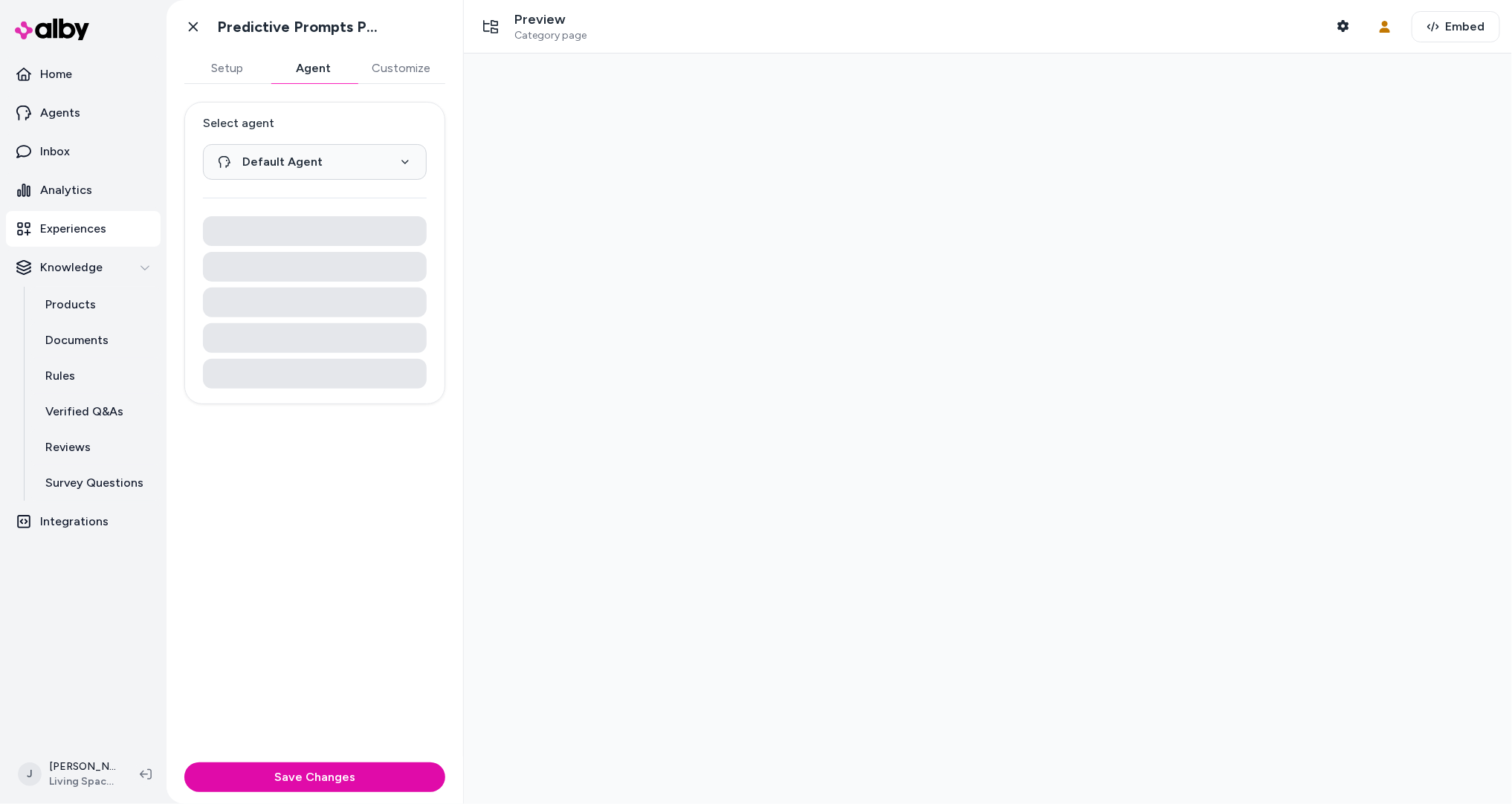
click at [318, 77] on button "Agent" at bounding box center [314, 68] width 86 height 29
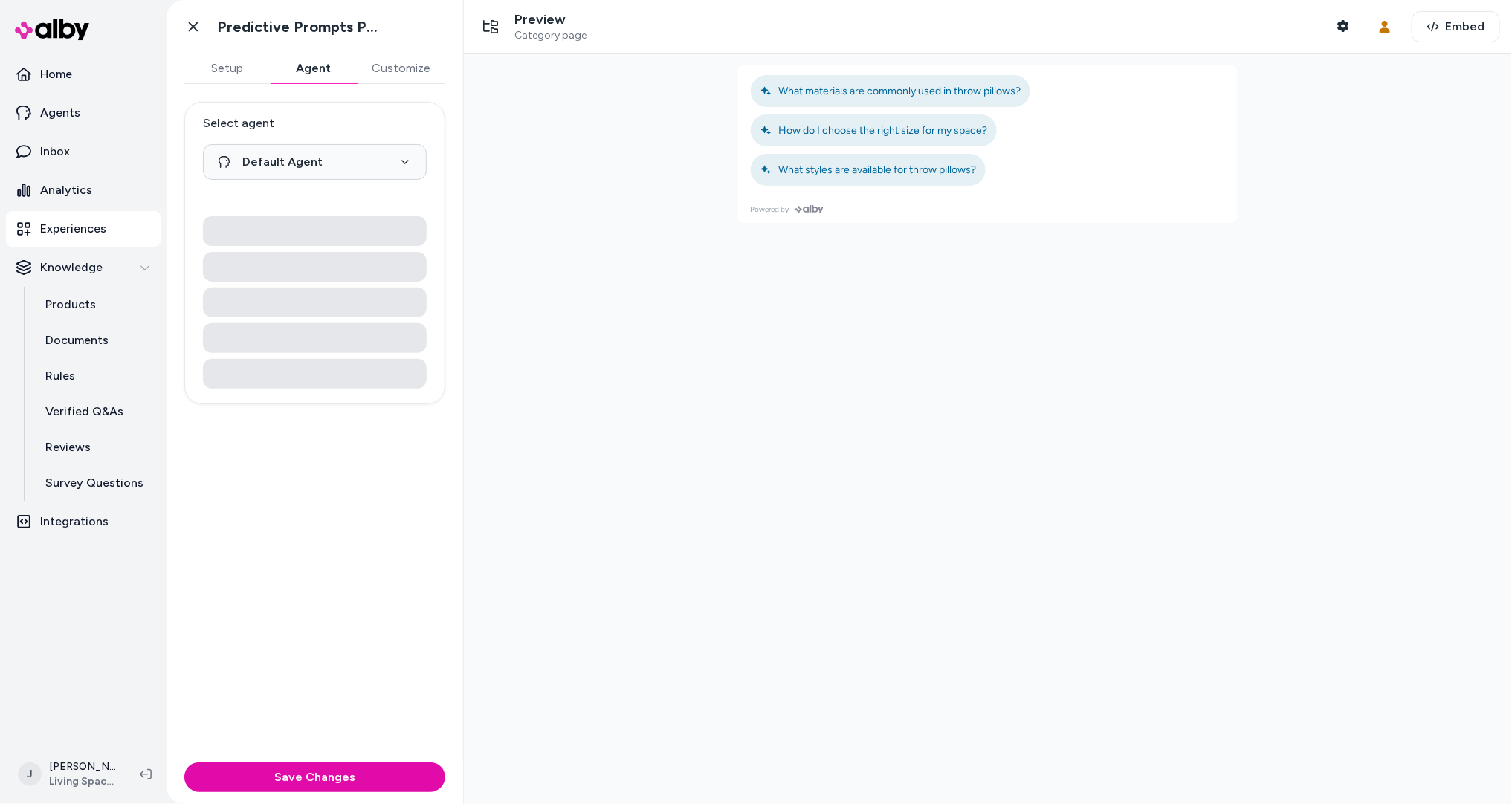
click at [91, 236] on p "Experiences" at bounding box center [73, 229] width 66 height 18
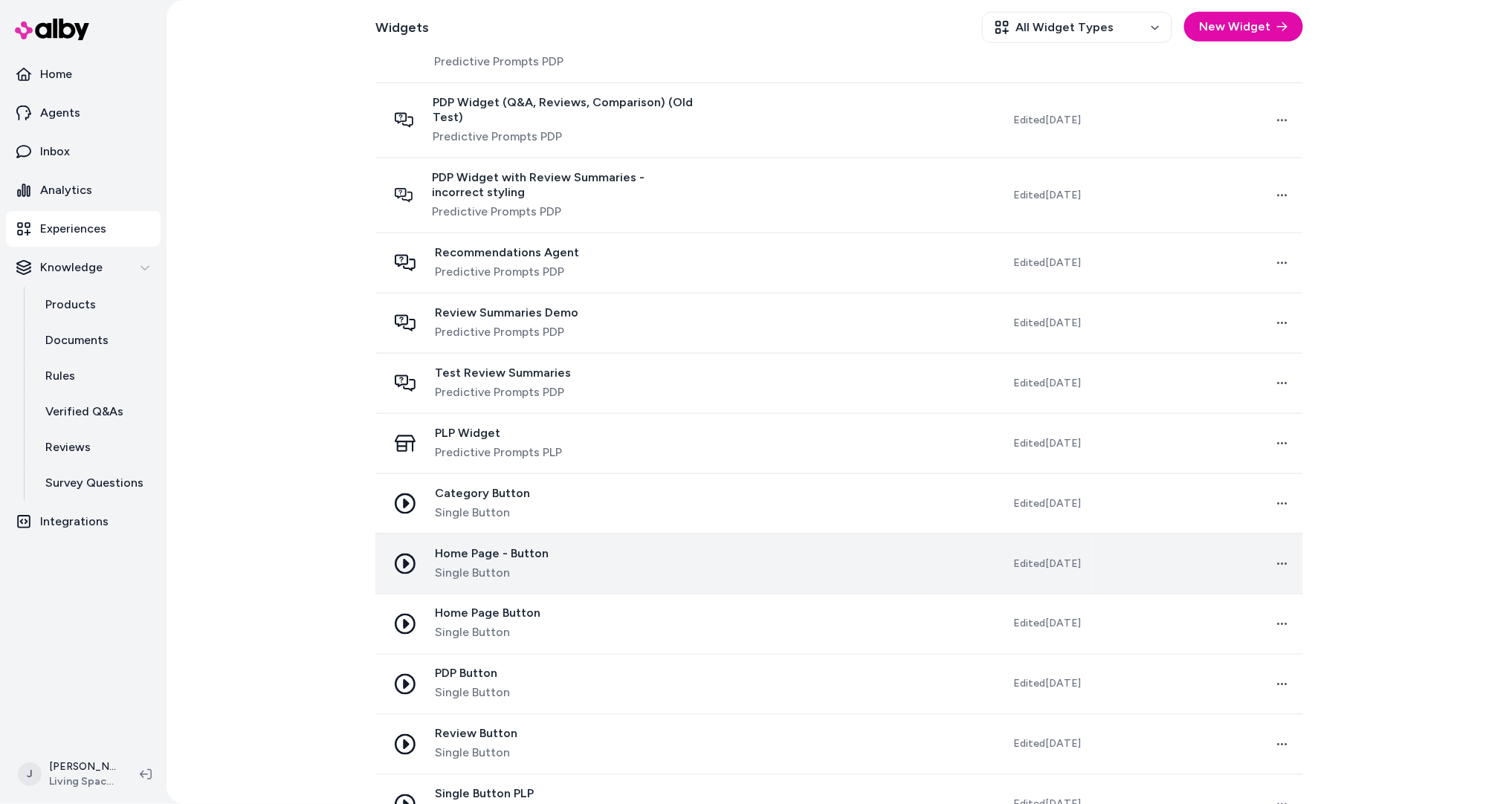
scroll to position [583, 0]
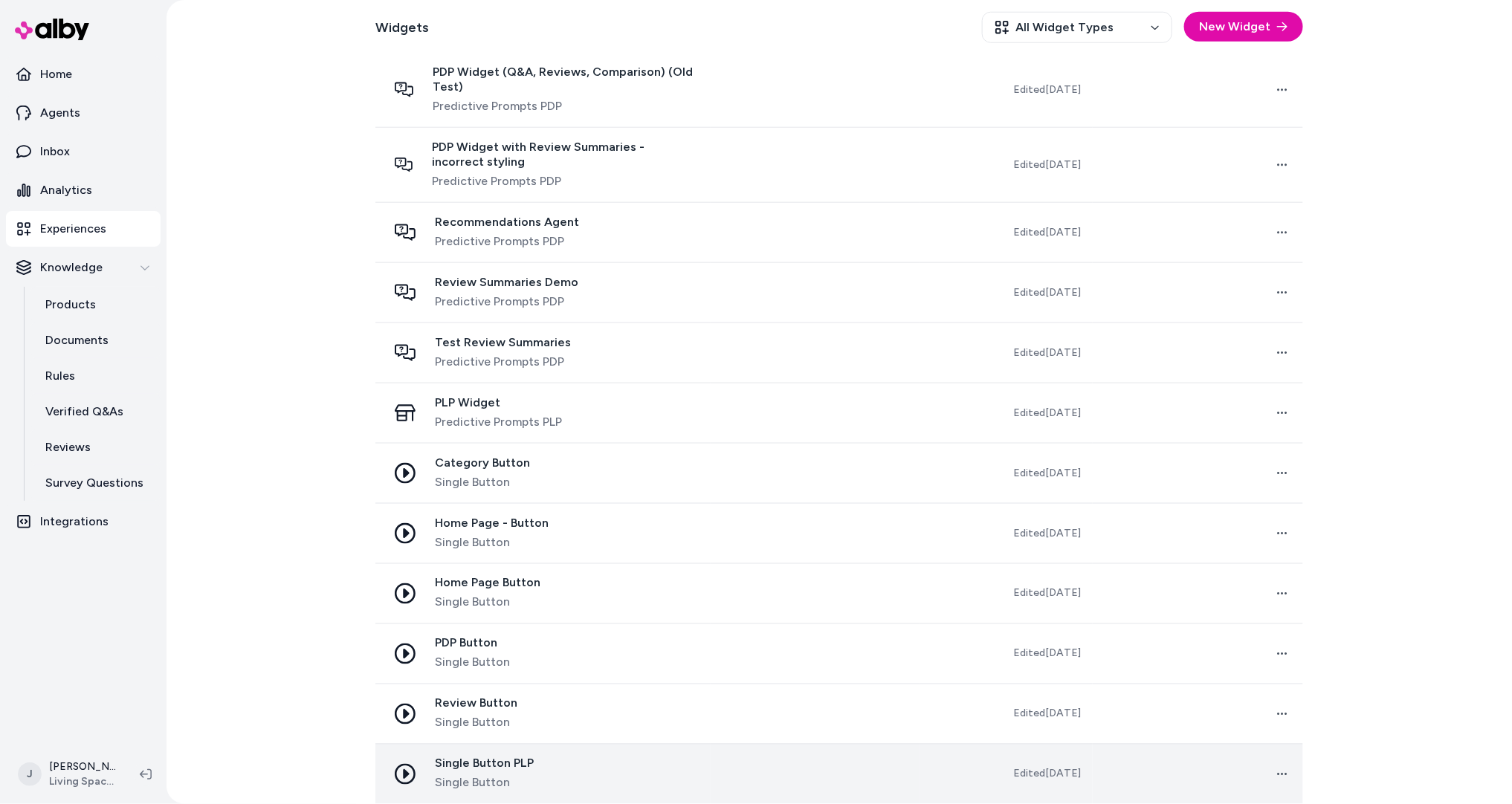
click at [677, 759] on div "Single Button PLP Single Button" at bounding box center [543, 775] width 311 height 36
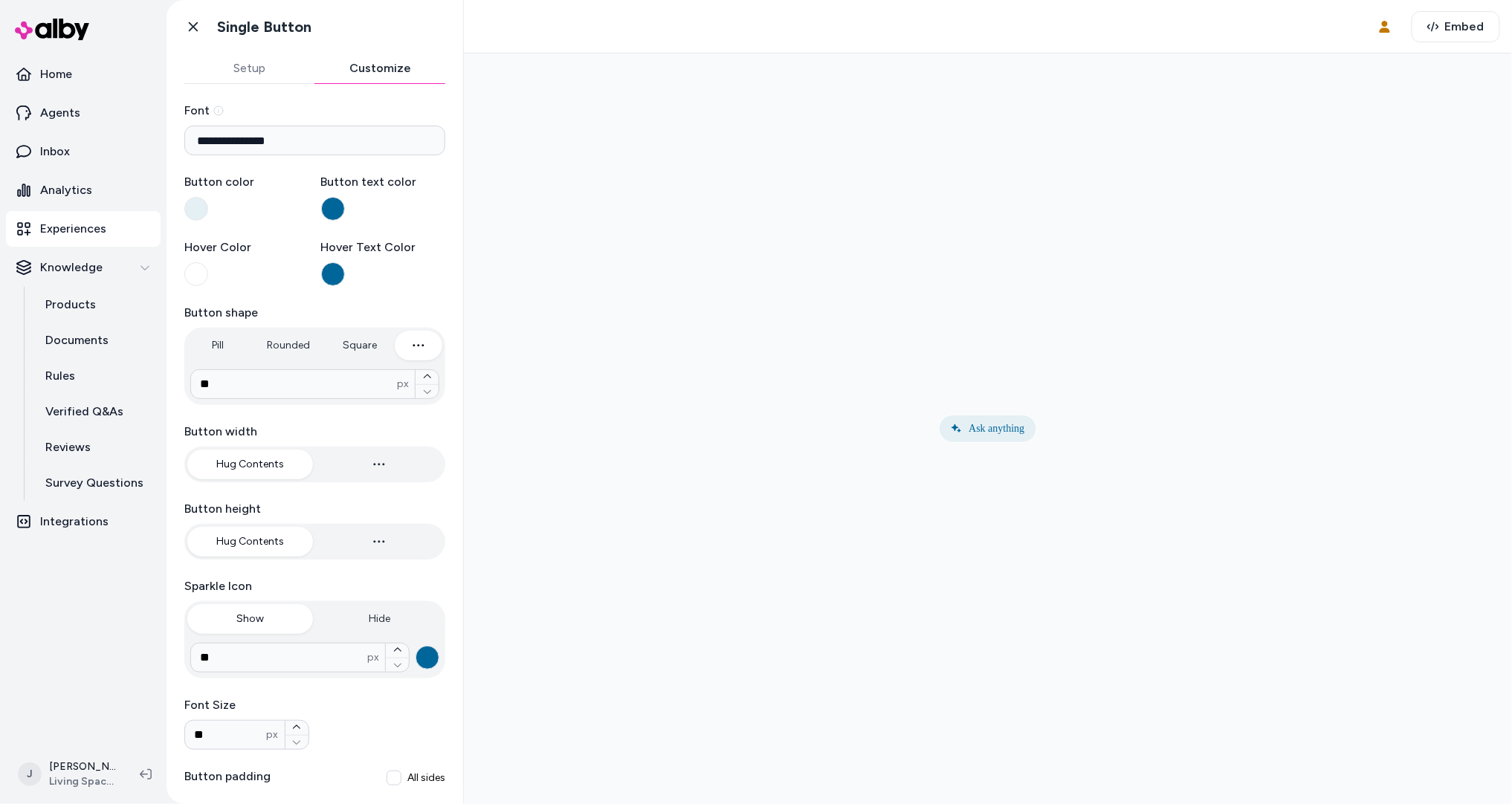
drag, startPoint x: 360, startPoint y: 66, endPoint x: 225, endPoint y: 52, distance: 135.7
click at [353, 65] on button "Customize" at bounding box center [381, 68] width 131 height 29
click at [196, 31] on icon at bounding box center [193, 27] width 15 height 15
